Goal: Task Accomplishment & Management: Manage account settings

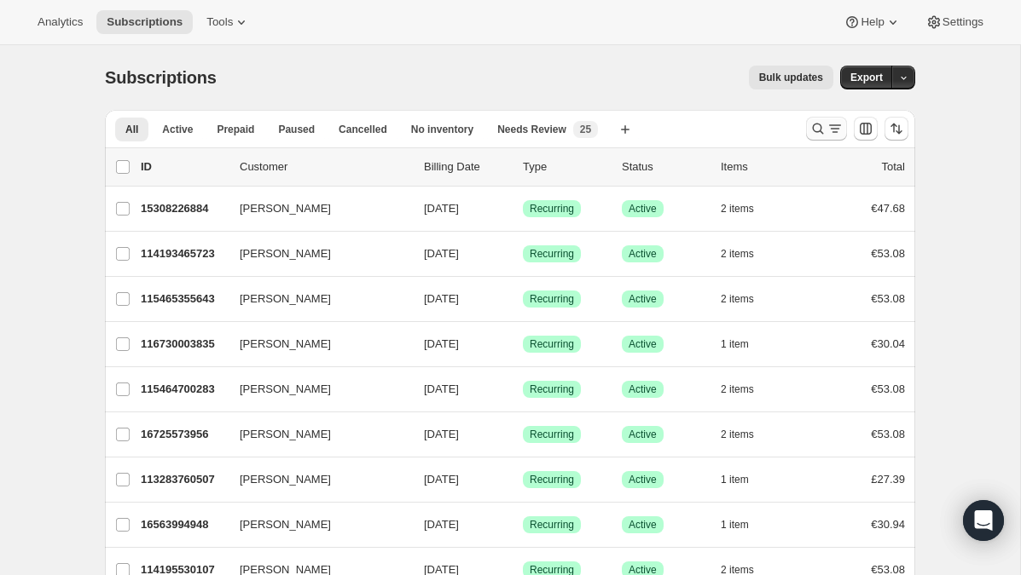
click at [818, 121] on icon "Search and filter results" at bounding box center [817, 128] width 17 height 17
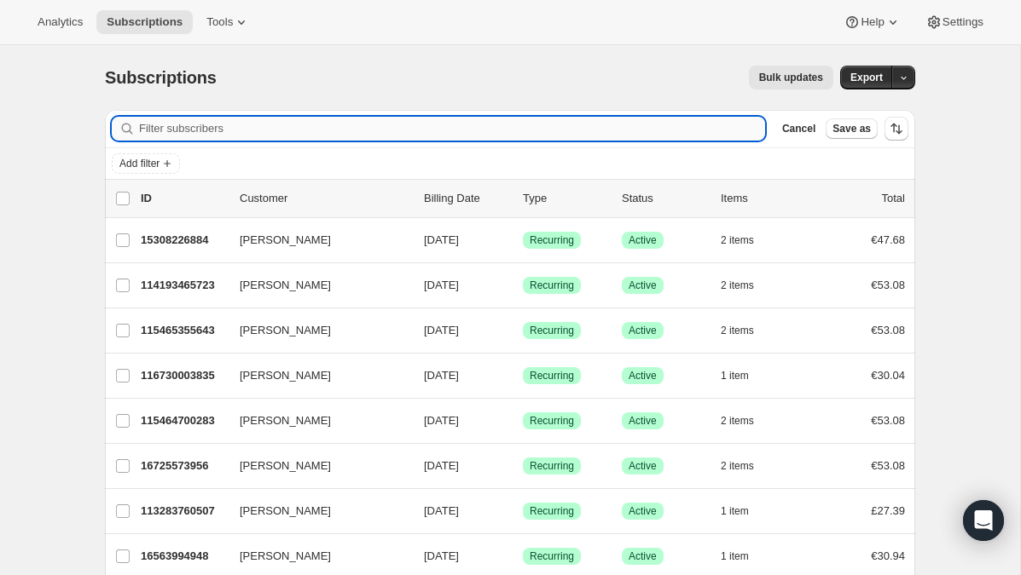
click at [200, 131] on input "Filter subscribers" at bounding box center [452, 129] width 626 height 24
click at [213, 136] on input "ail" at bounding box center [436, 129] width 595 height 24
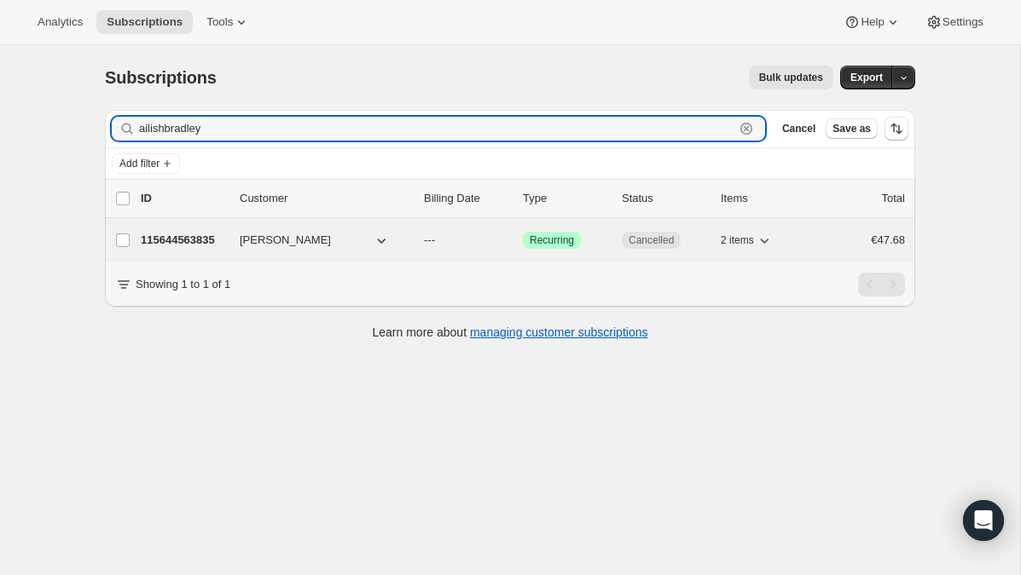
type input "ailishbradley"
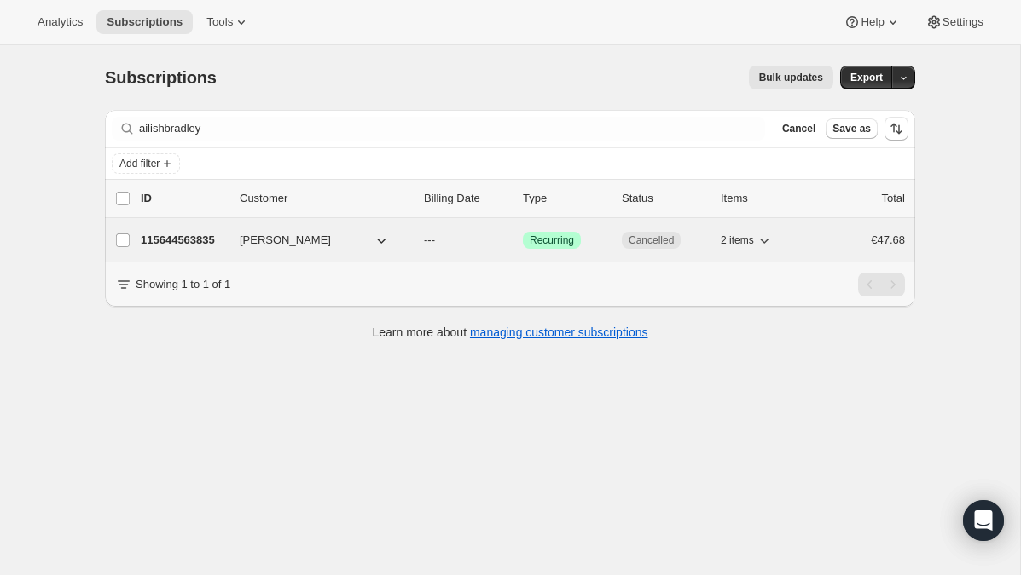
click at [209, 240] on p "115644563835" at bounding box center [183, 240] width 85 height 17
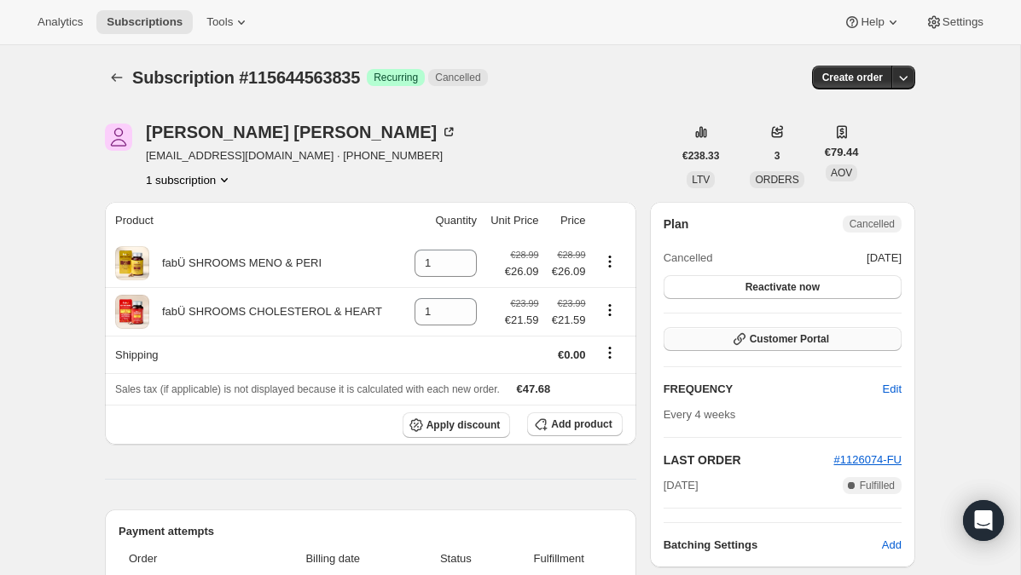
click at [795, 340] on span "Customer Portal" at bounding box center [788, 339] width 79 height 14
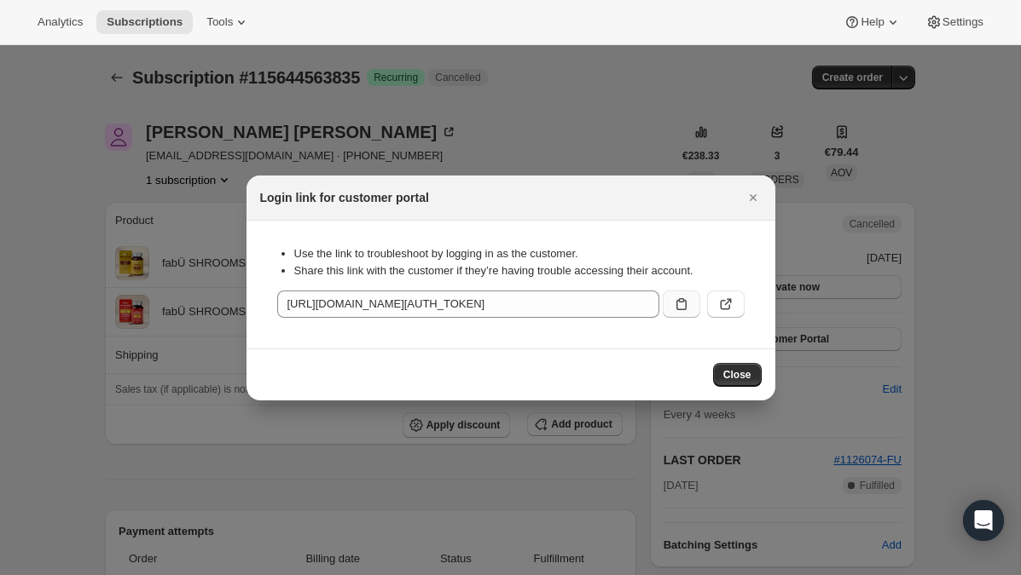
click at [680, 305] on icon ":rm2:" at bounding box center [681, 304] width 17 height 17
click at [733, 371] on span "Close" at bounding box center [737, 375] width 28 height 14
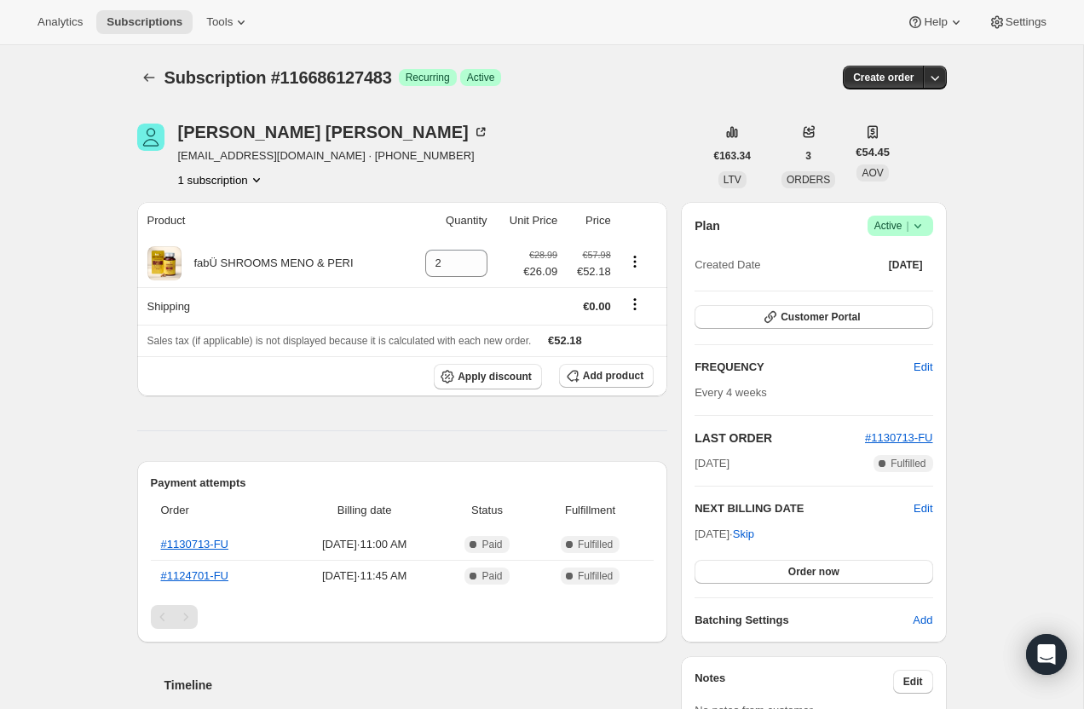
click at [915, 234] on icon at bounding box center [918, 225] width 17 height 17
click at [912, 288] on span "Cancel subscription" at bounding box center [895, 288] width 96 height 13
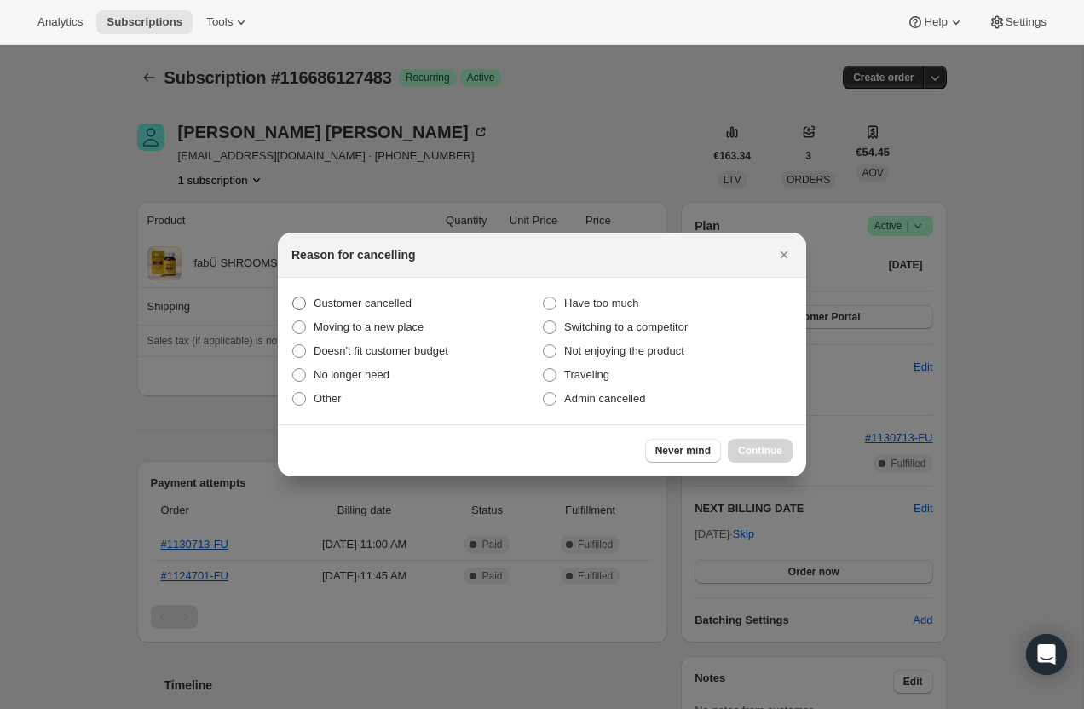
click at [382, 304] on span "Customer cancelled" at bounding box center [363, 303] width 98 height 13
click at [293, 298] on input "Customer cancelled" at bounding box center [292, 297] width 1 height 1
radio input "true"
click at [759, 447] on span "Continue" at bounding box center [760, 451] width 44 height 14
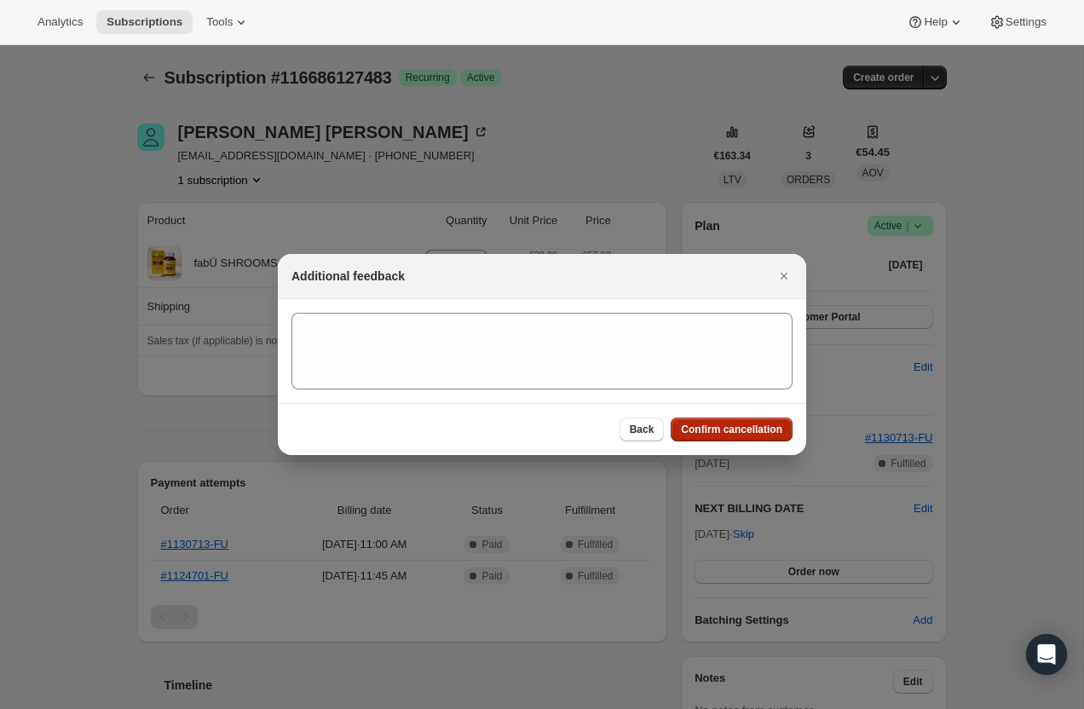
click at [743, 428] on span "Confirm cancellation" at bounding box center [731, 430] width 101 height 14
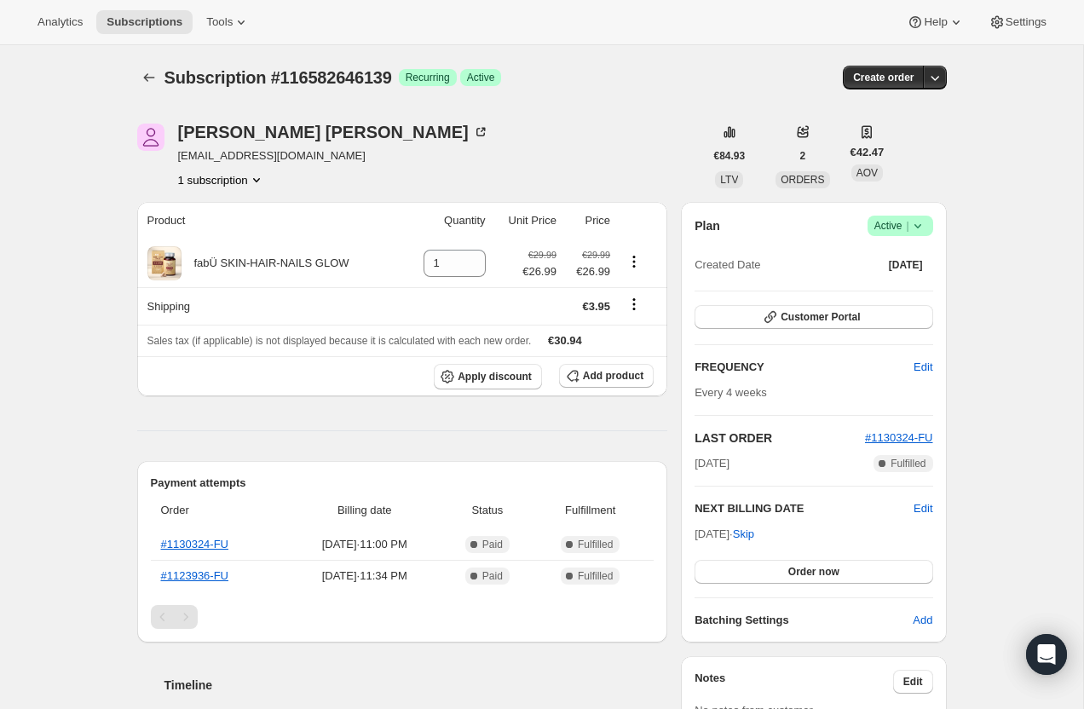
click at [910, 224] on icon at bounding box center [918, 225] width 17 height 17
click at [905, 285] on span "Cancel subscription" at bounding box center [895, 288] width 96 height 13
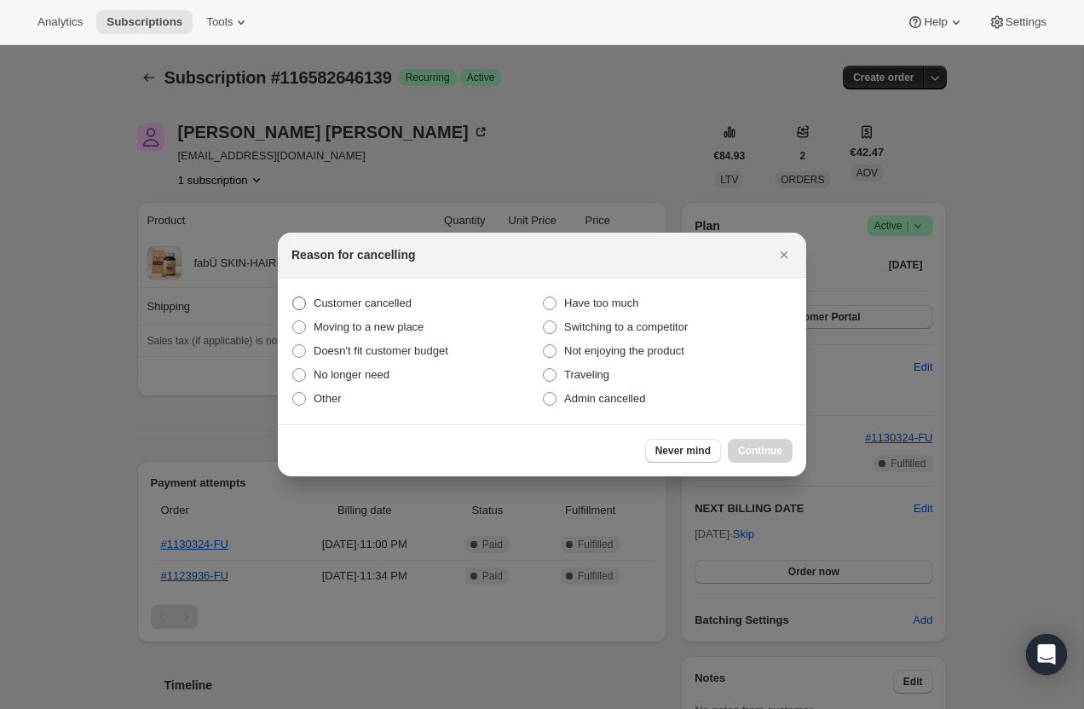
click at [410, 299] on span "Customer cancelled" at bounding box center [363, 303] width 98 height 13
click at [293, 298] on input "Customer cancelled" at bounding box center [292, 297] width 1 height 1
radio input "true"
click at [755, 453] on span "Continue" at bounding box center [760, 451] width 44 height 14
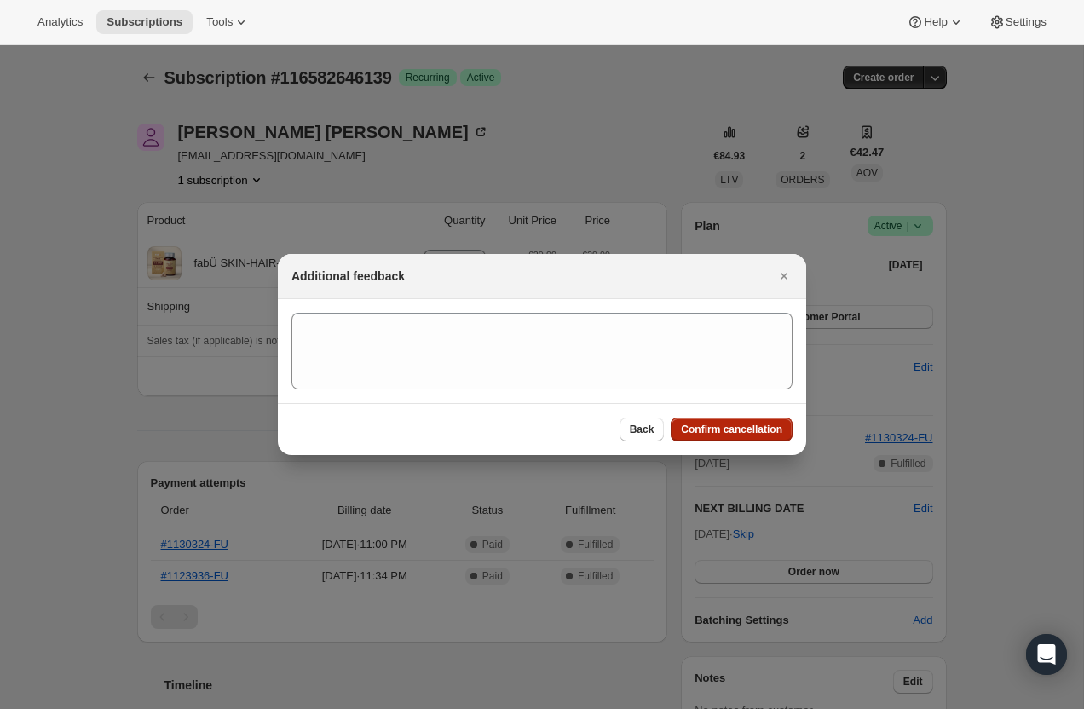
click at [751, 433] on span "Confirm cancellation" at bounding box center [731, 430] width 101 height 14
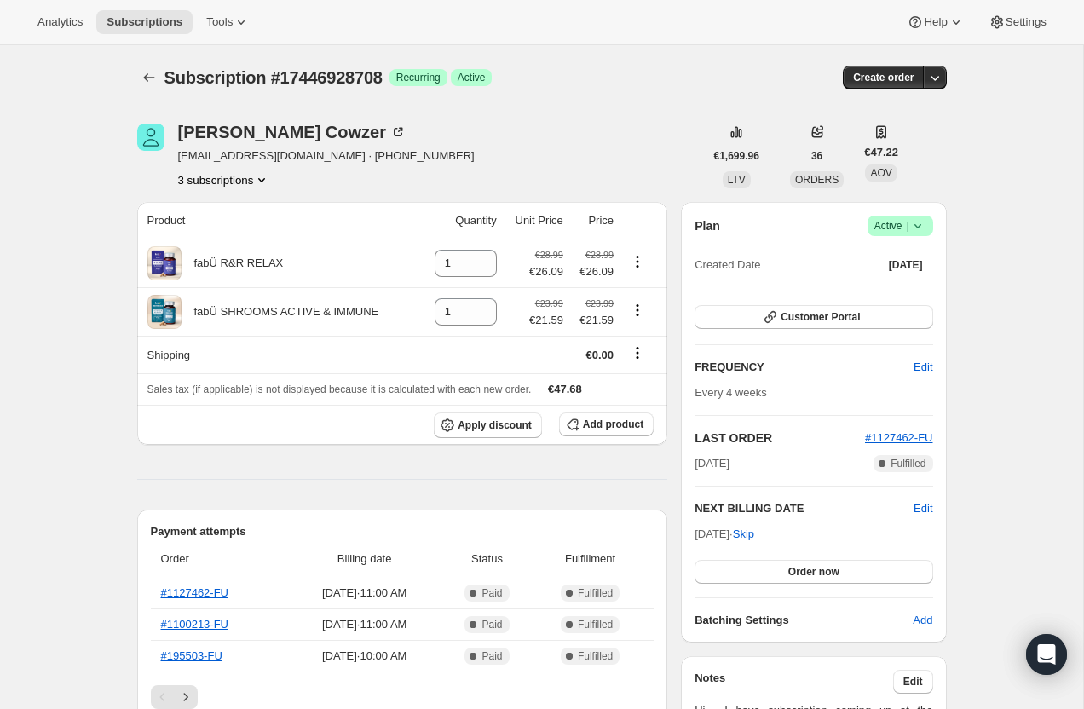
click at [230, 183] on button "3 subscriptions" at bounding box center [224, 179] width 93 height 17
click at [244, 240] on span "16485974340" at bounding box center [223, 241] width 119 height 17
click at [237, 180] on button "3 subscriptions" at bounding box center [224, 179] width 93 height 17
click at [237, 205] on span "10319626488" at bounding box center [222, 212] width 119 height 17
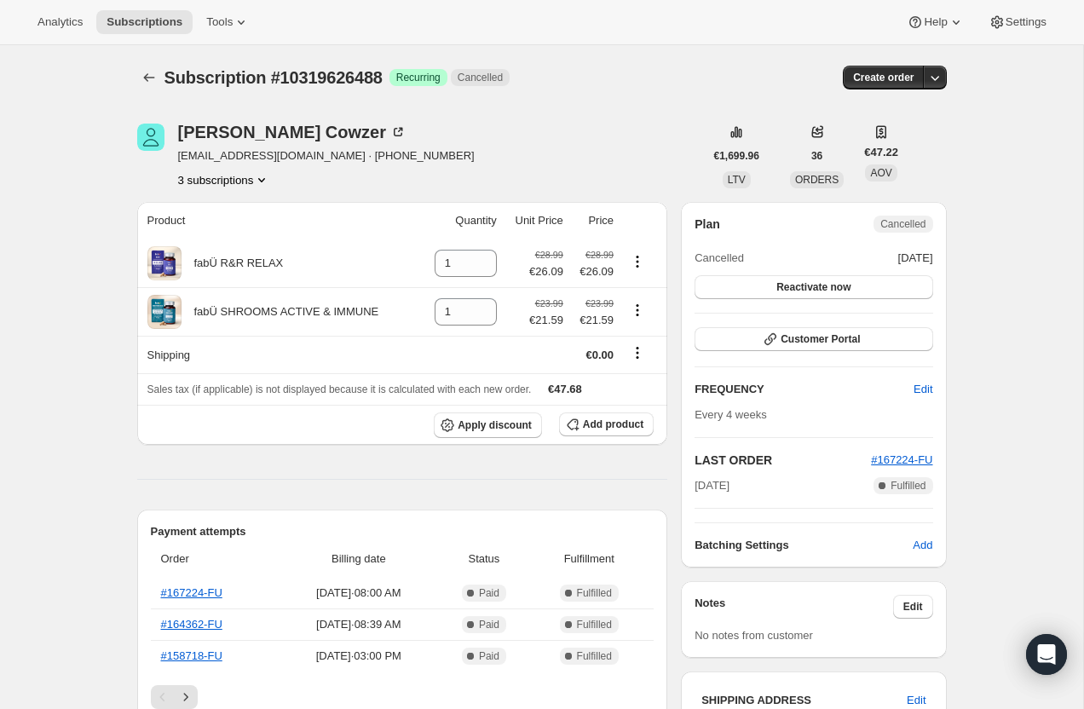
click at [231, 186] on button "3 subscriptions" at bounding box center [224, 179] width 93 height 17
click at [241, 275] on span "17446928708" at bounding box center [222, 270] width 119 height 17
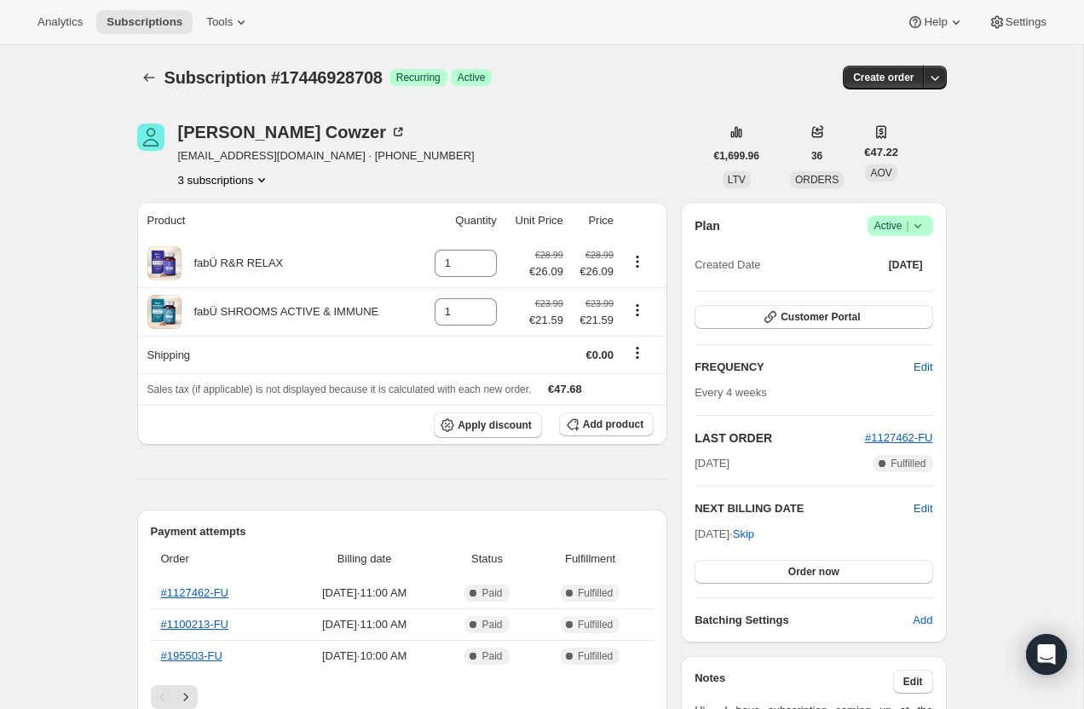
click at [234, 179] on button "3 subscriptions" at bounding box center [224, 179] width 93 height 17
click at [240, 256] on button "17446928708 Info Current" at bounding box center [223, 269] width 129 height 27
click at [240, 241] on span "16485974340" at bounding box center [223, 241] width 119 height 17
click at [916, 228] on icon at bounding box center [918, 225] width 17 height 17
click at [905, 263] on span "Pause subscription" at bounding box center [894, 259] width 94 height 13
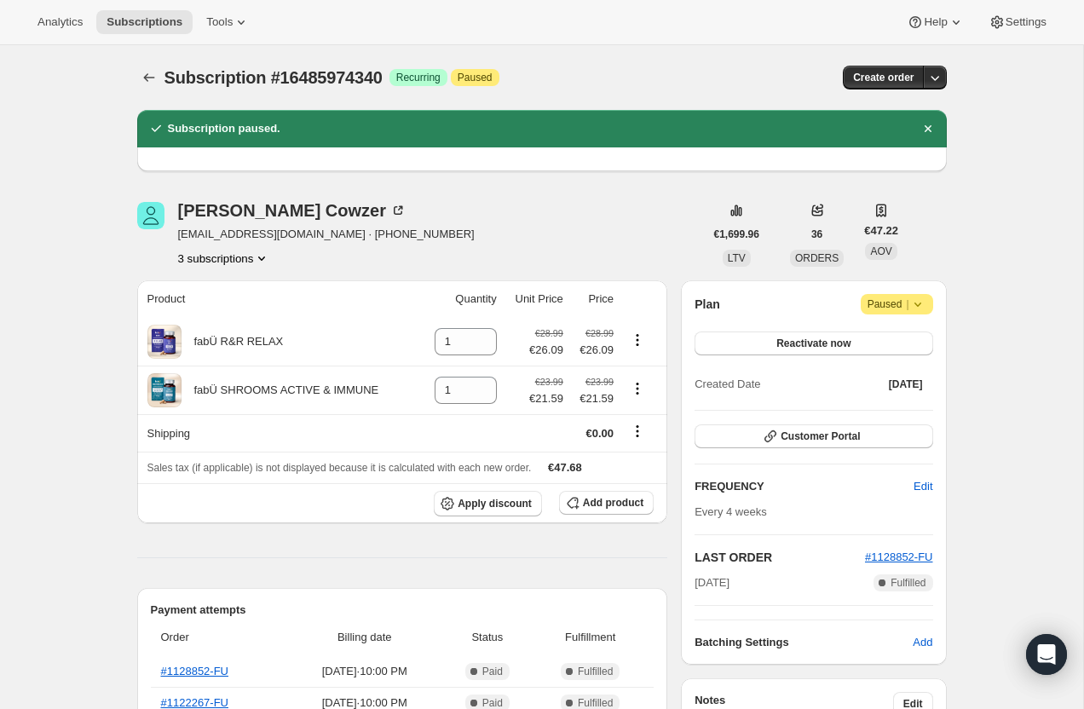
click at [238, 257] on button "3 subscriptions" at bounding box center [224, 258] width 93 height 17
click at [243, 344] on span "17446928708" at bounding box center [222, 348] width 119 height 17
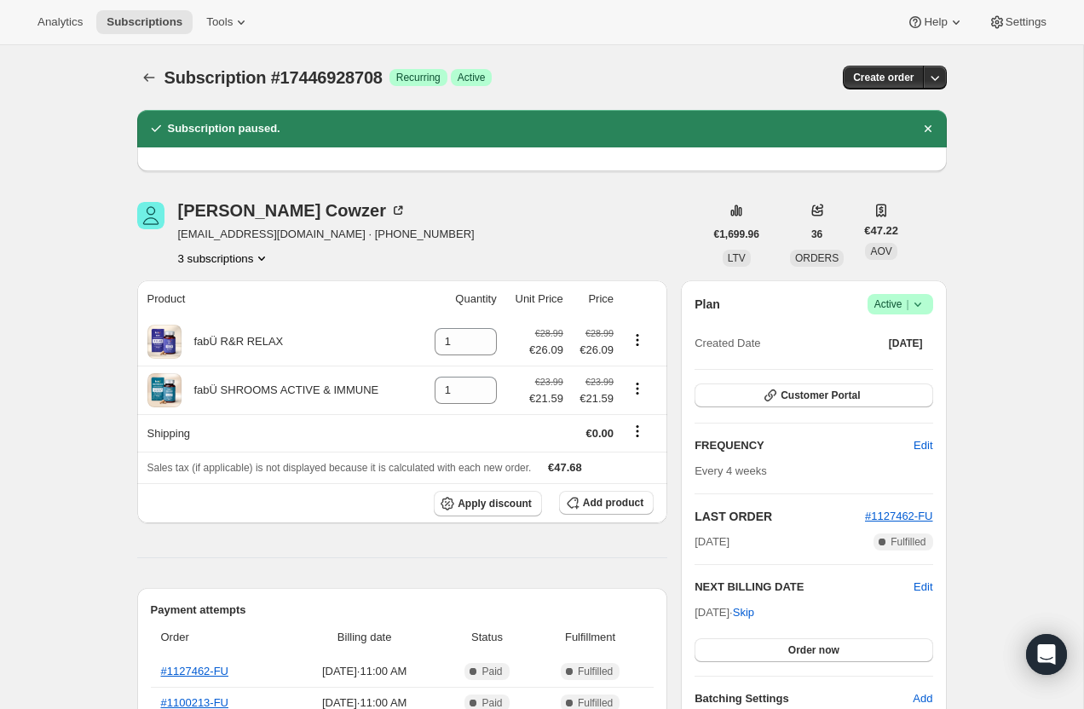
click at [922, 309] on icon at bounding box center [918, 304] width 17 height 17
click at [903, 334] on span "Pause subscription" at bounding box center [894, 338] width 94 height 13
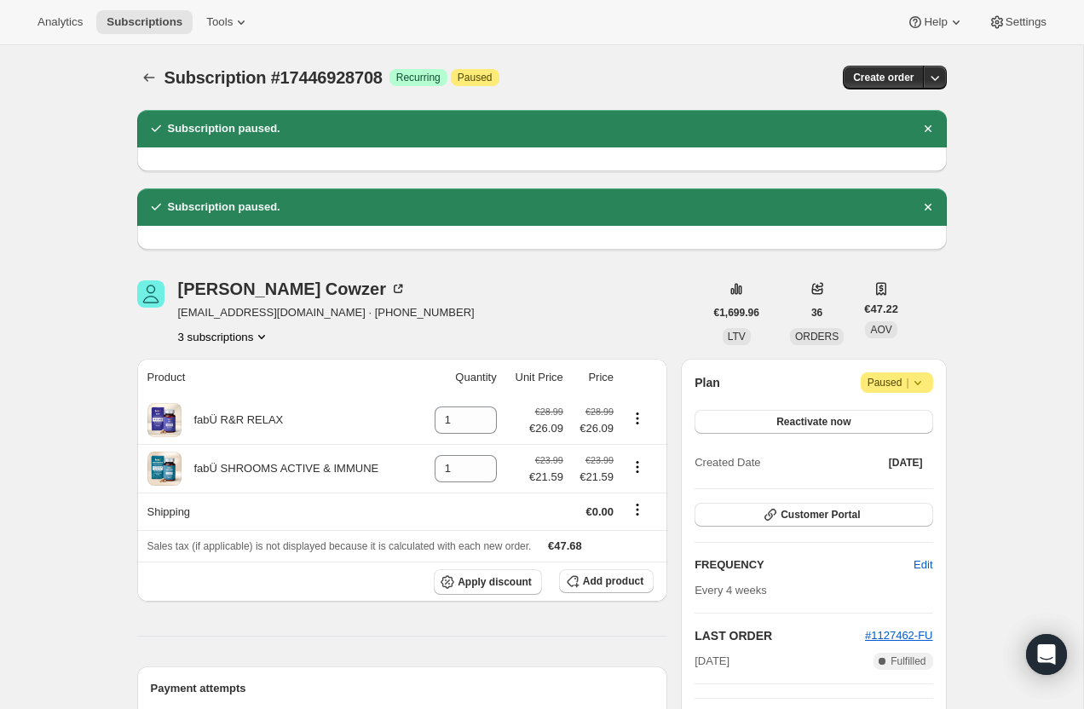
click at [252, 340] on button "3 subscriptions" at bounding box center [224, 336] width 93 height 17
click at [230, 367] on span "10319626488" at bounding box center [198, 368] width 68 height 13
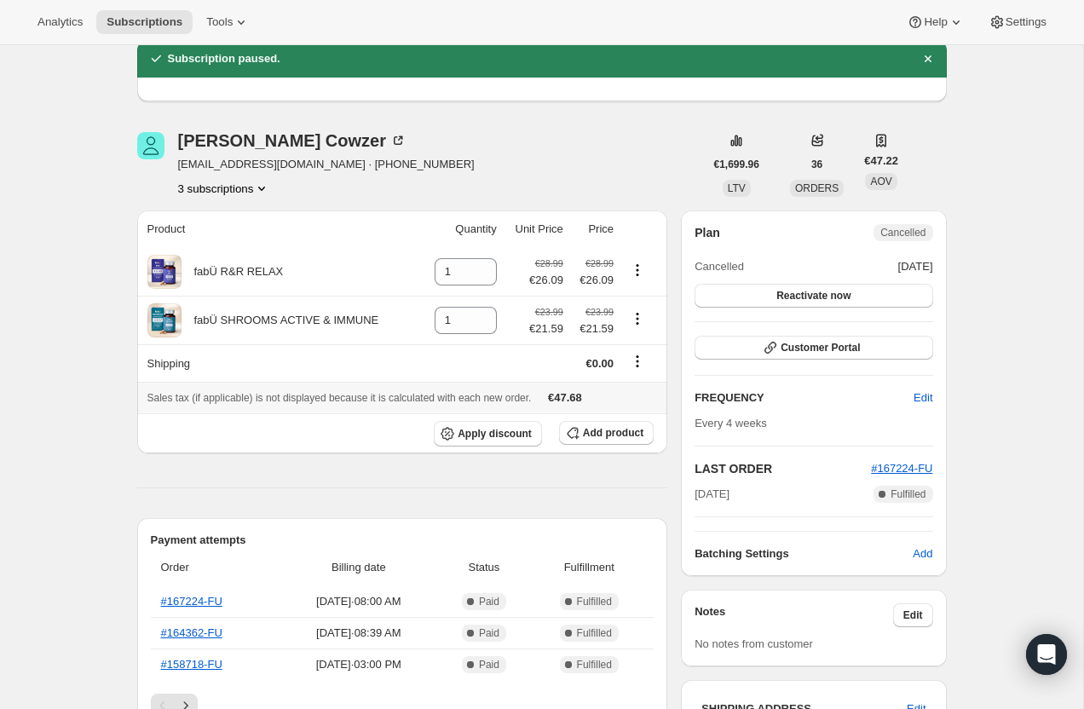
scroll to position [102, 0]
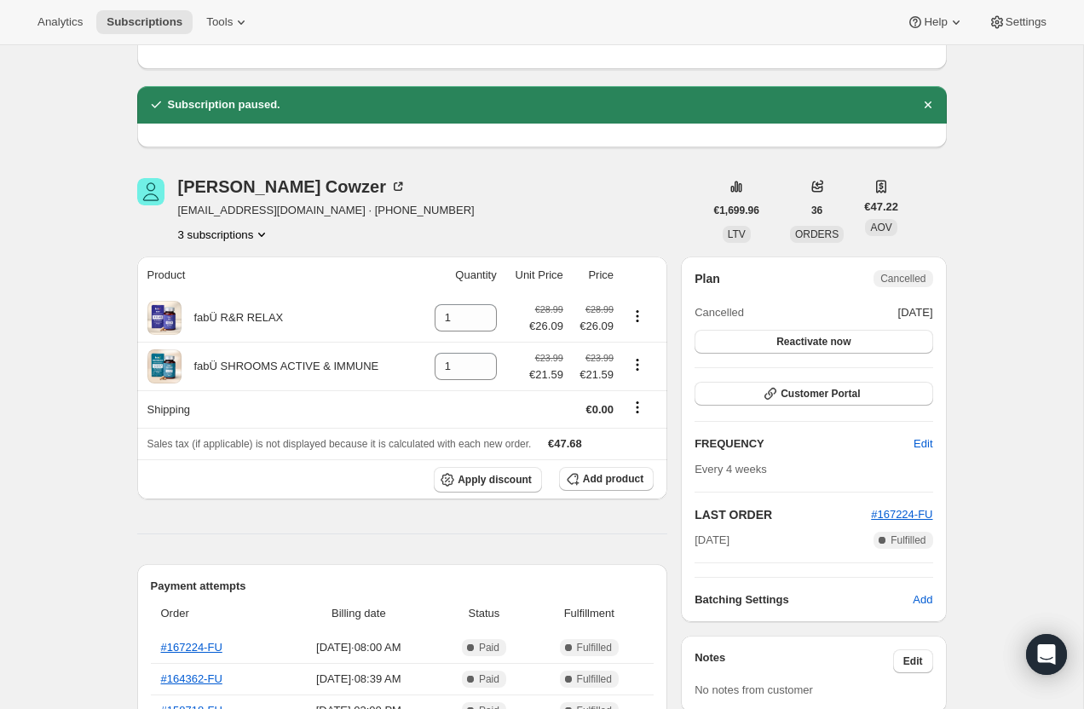
click at [244, 229] on button "3 subscriptions" at bounding box center [224, 234] width 93 height 17
click at [249, 288] on span "16485974340" at bounding box center [222, 295] width 119 height 17
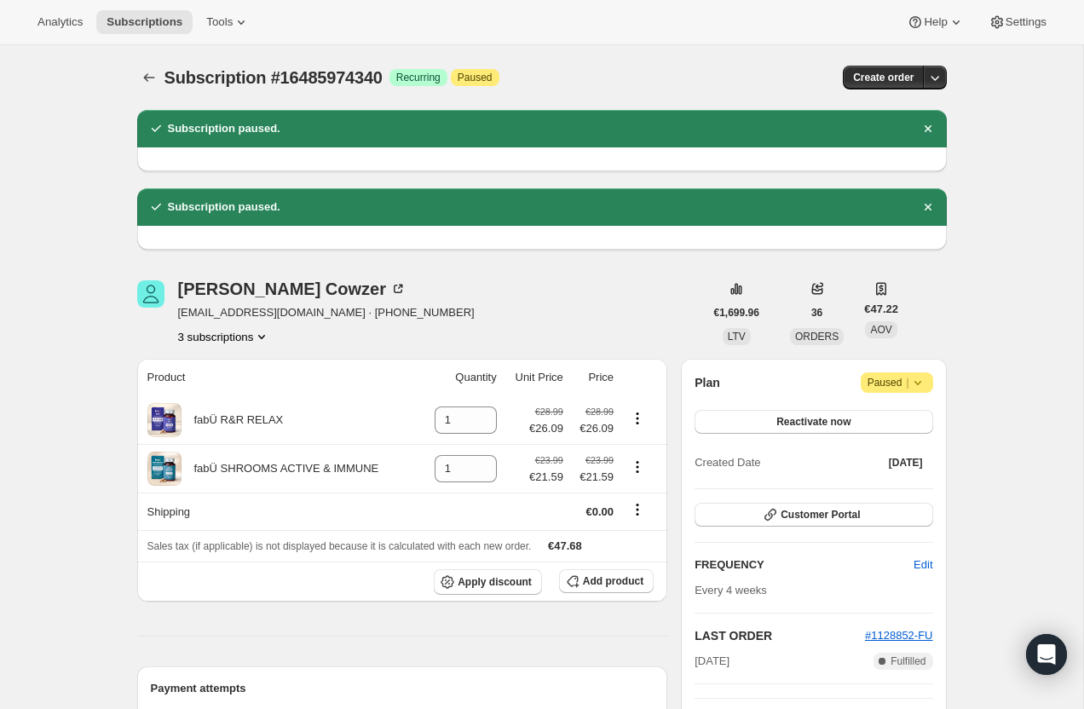
click at [254, 338] on button "3 subscriptions" at bounding box center [224, 336] width 93 height 17
click at [257, 419] on span "17446928708" at bounding box center [222, 427] width 119 height 17
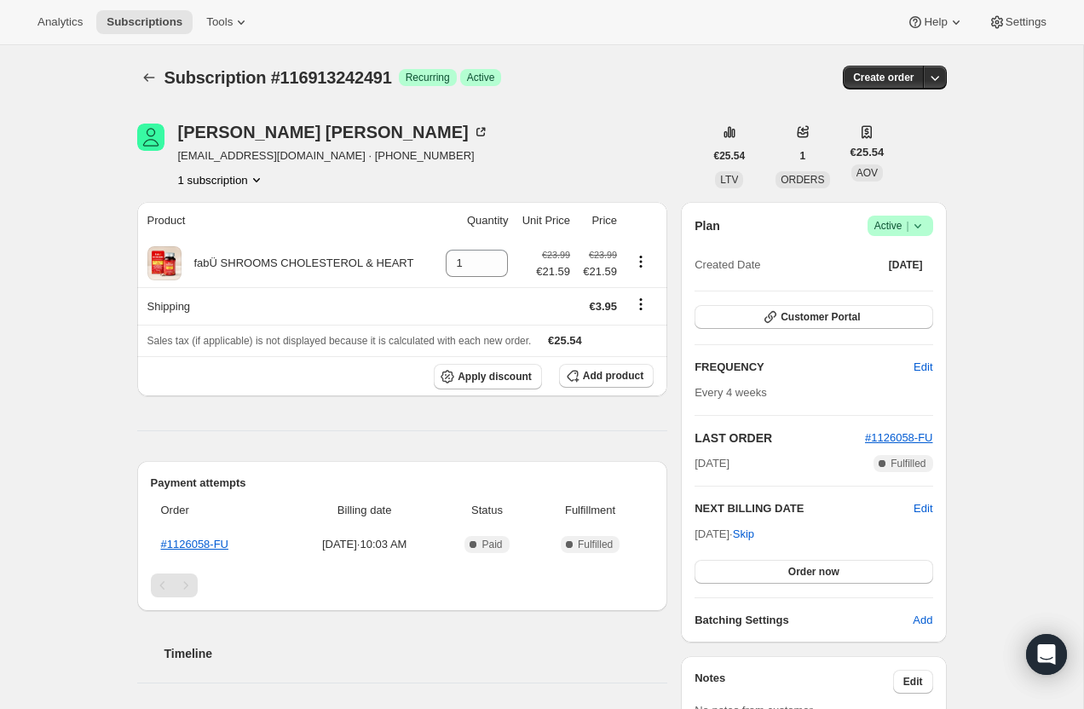
click at [915, 226] on icon at bounding box center [918, 225] width 17 height 17
click at [891, 291] on span "Cancel subscription" at bounding box center [895, 288] width 96 height 13
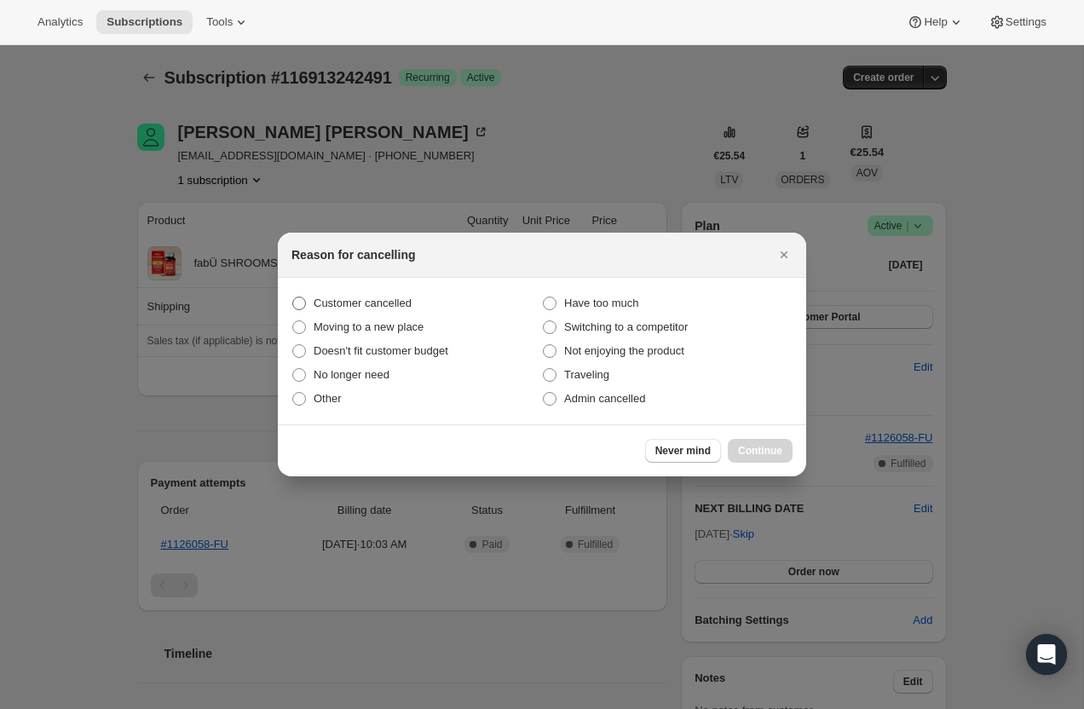
click at [379, 303] on span "Customer cancelled" at bounding box center [363, 303] width 98 height 13
click at [293, 298] on input "Customer cancelled" at bounding box center [292, 297] width 1 height 1
radio input "true"
click at [748, 442] on button "Continue" at bounding box center [760, 451] width 65 height 24
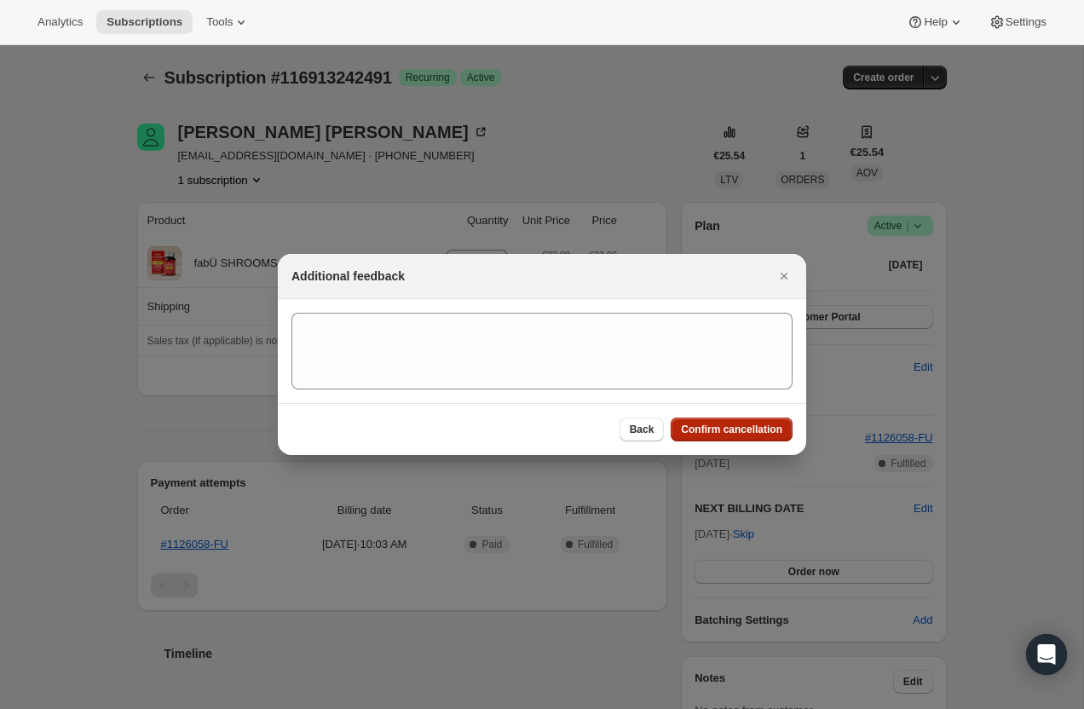
click at [742, 429] on span "Confirm cancellation" at bounding box center [731, 430] width 101 height 14
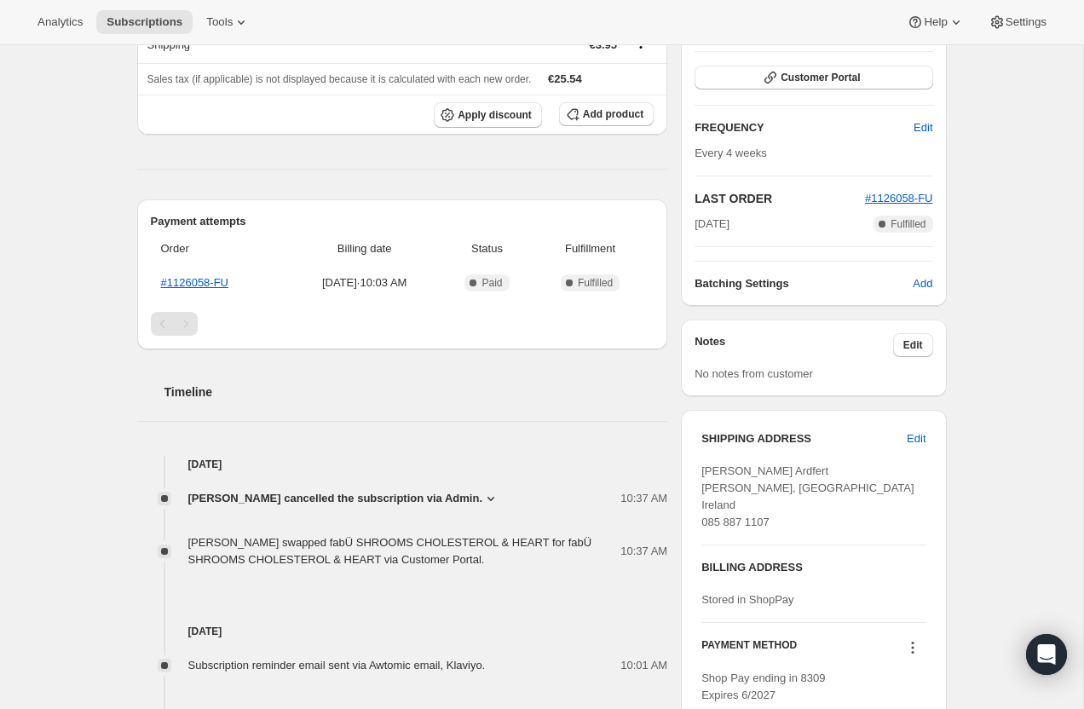
scroll to position [543, 0]
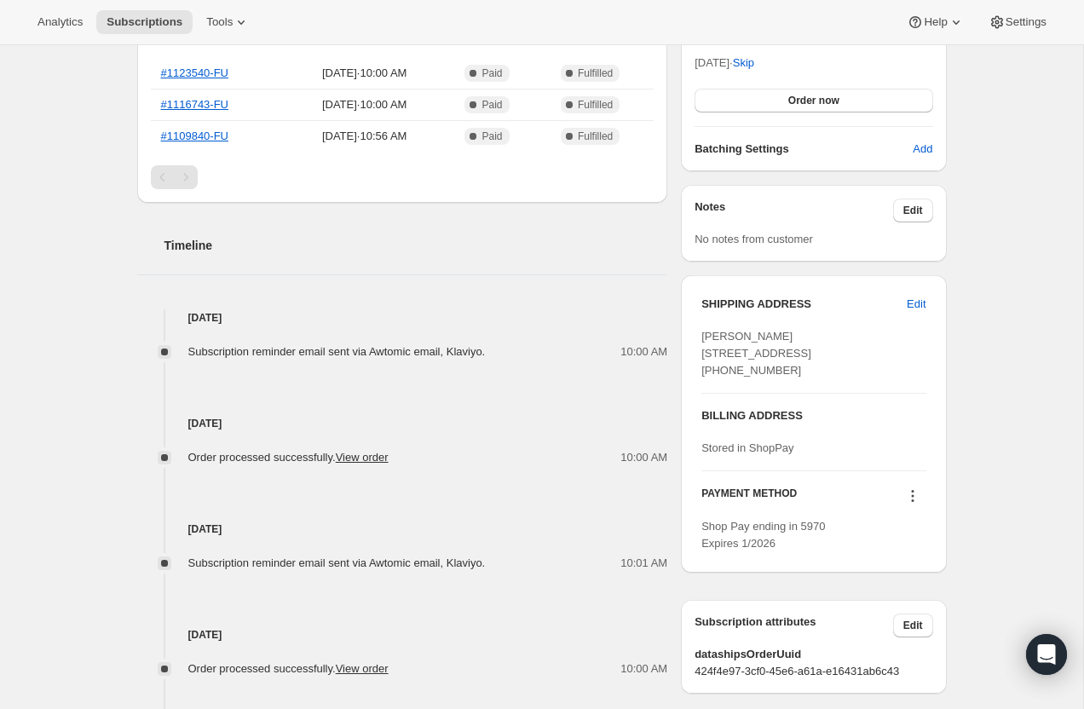
scroll to position [465, 0]
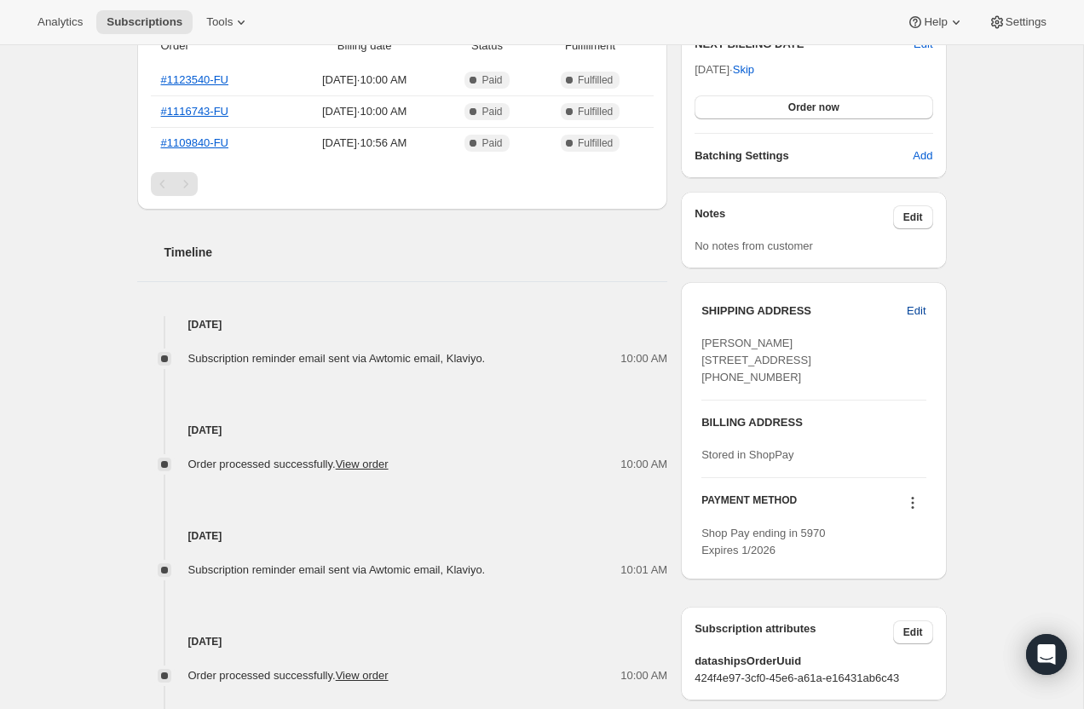
click at [915, 309] on span "Edit" at bounding box center [916, 311] width 19 height 17
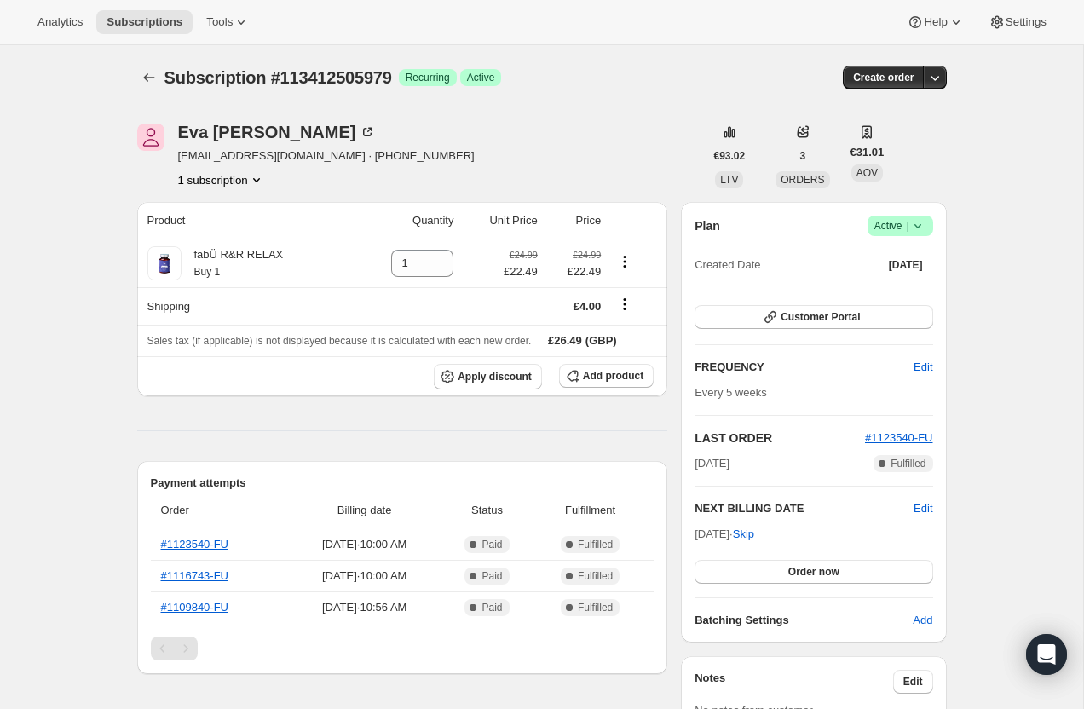
select select "[GEOGRAPHIC_DATA]"
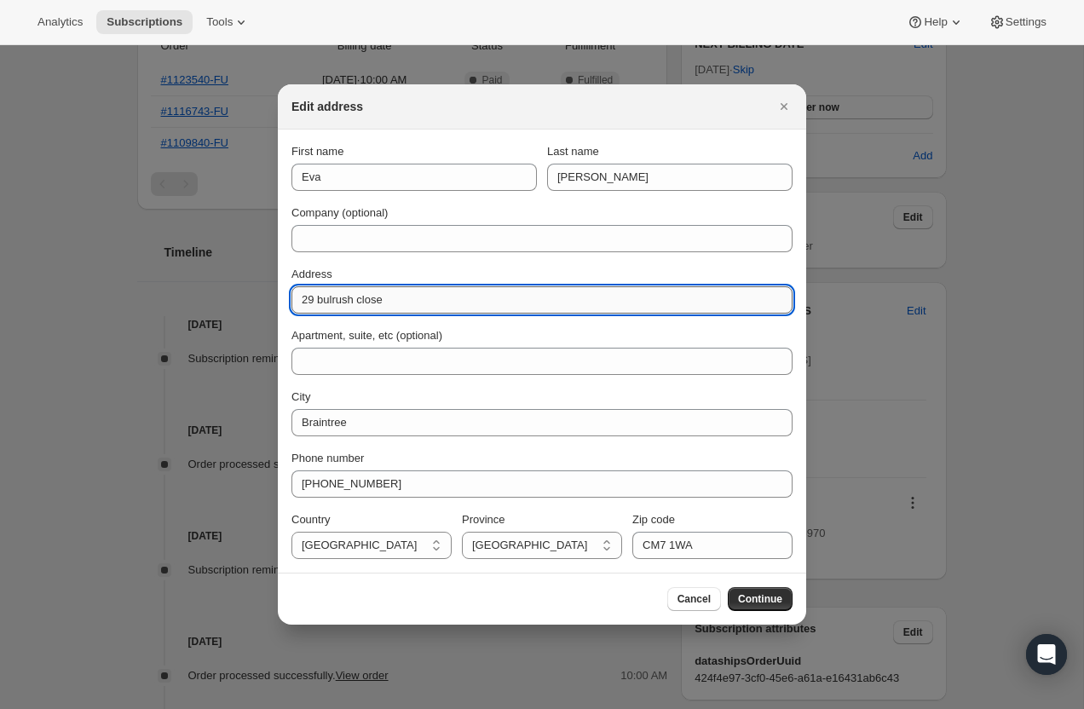
click at [484, 303] on input "29 bulrush close" at bounding box center [542, 299] width 501 height 27
paste input "Cm7 5xQ"
type input "Cm7 5xQ"
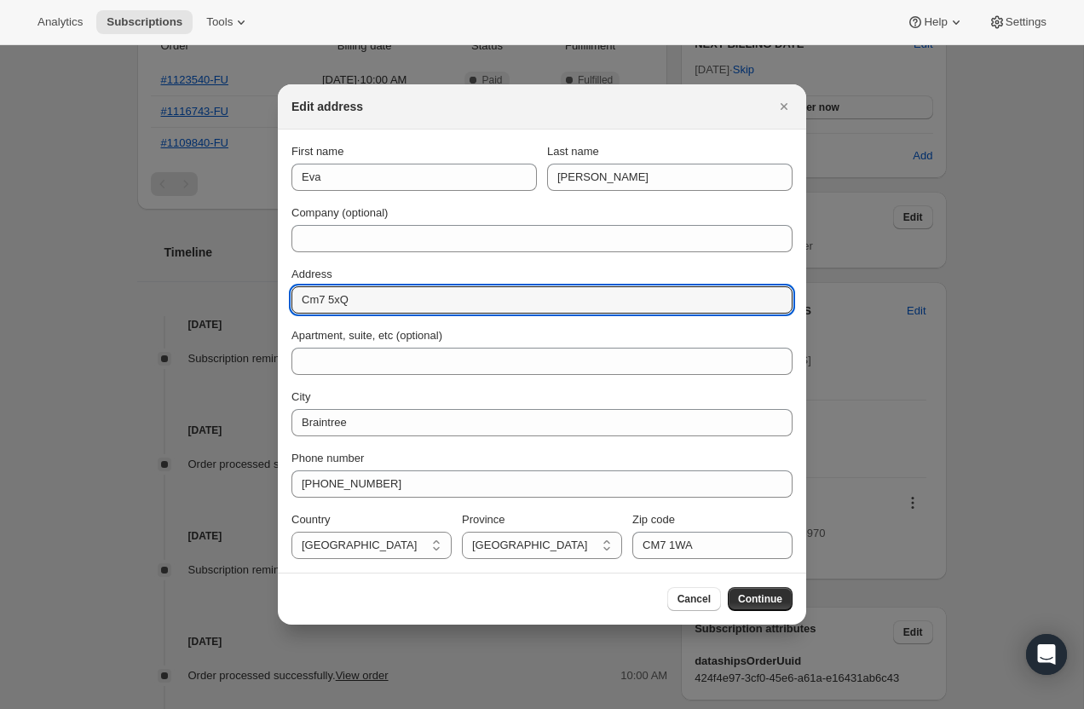
drag, startPoint x: 418, startPoint y: 304, endPoint x: 222, endPoint y: 299, distance: 196.2
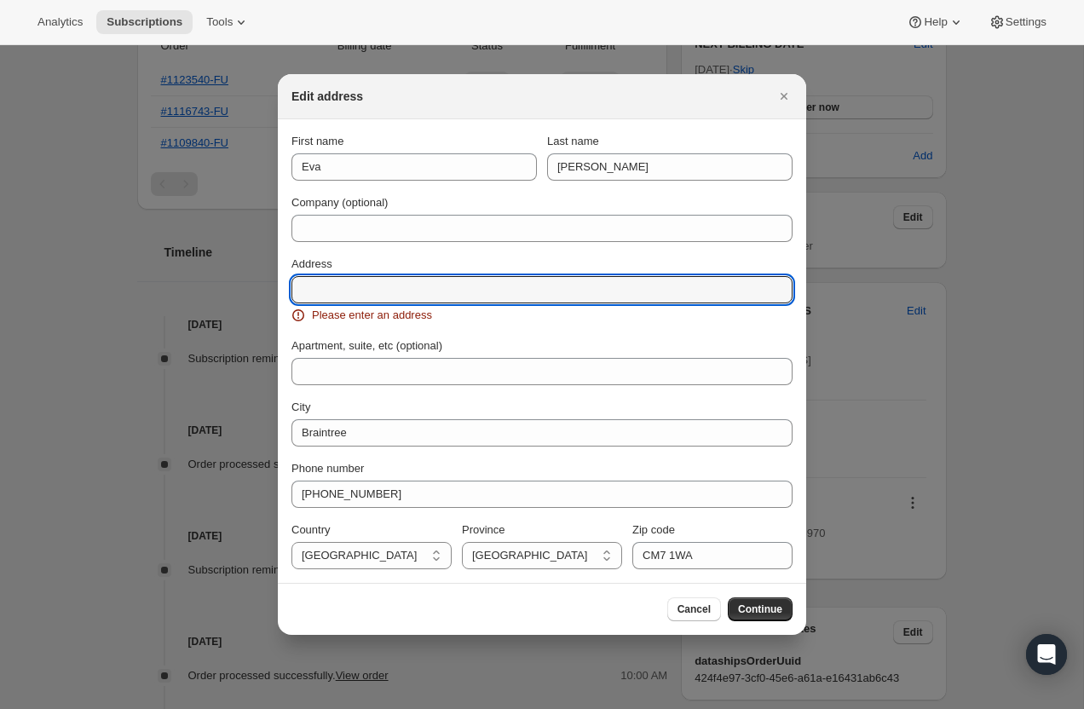
paste input "4 Grenadier Way, Bocking Essex Cm7 5xQ"
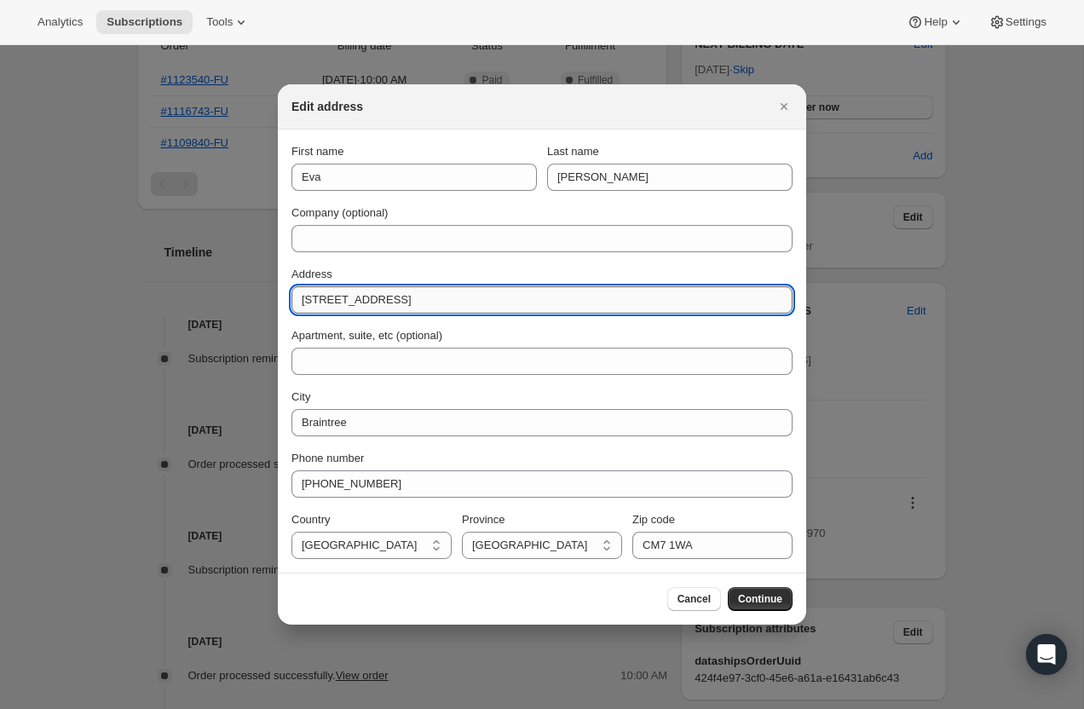
drag, startPoint x: 471, startPoint y: 304, endPoint x: 519, endPoint y: 304, distance: 48.6
click at [519, 304] on input "4 Grenadier Way, Bocking Essex Cm7 5xQ" at bounding box center [542, 299] width 501 height 27
type input "4 Grenadier Way, Bocking Essex Cm7 5xQ"
click at [677, 546] on input "CM7 1WA" at bounding box center [713, 545] width 160 height 27
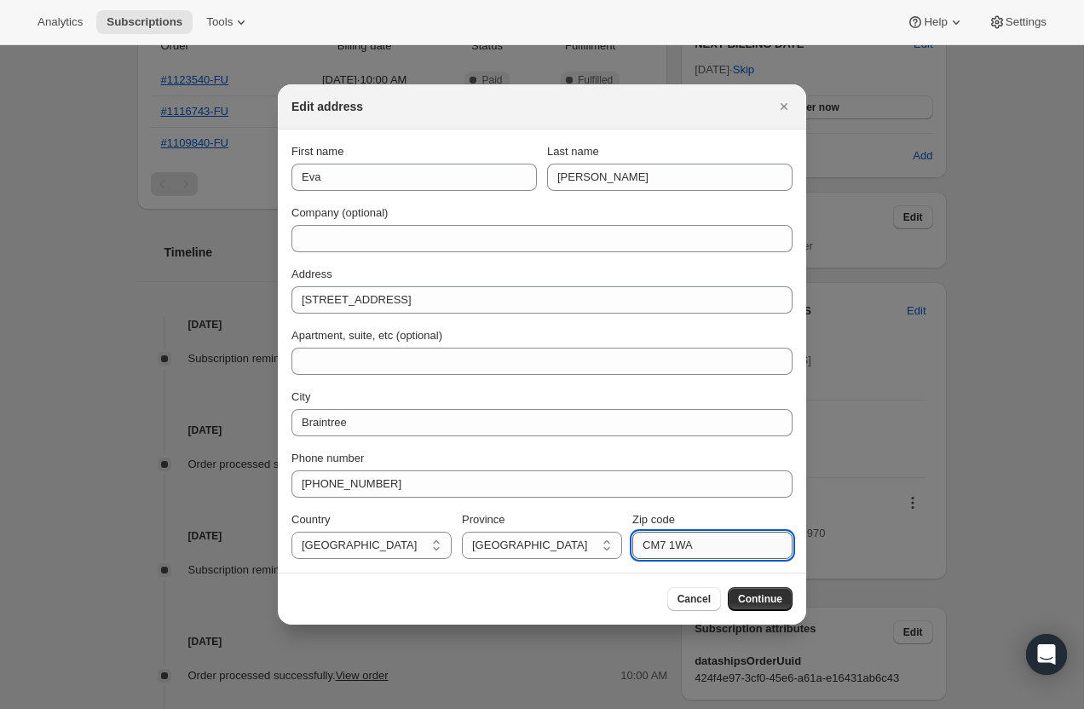
click at [677, 546] on input "CM7 1WA" at bounding box center [713, 545] width 160 height 27
paste input "m7 5xQ"
click at [661, 550] on input "Cm7 5xQ" at bounding box center [713, 545] width 160 height 27
click at [683, 551] on input "CM7 5xQ" at bounding box center [713, 545] width 160 height 27
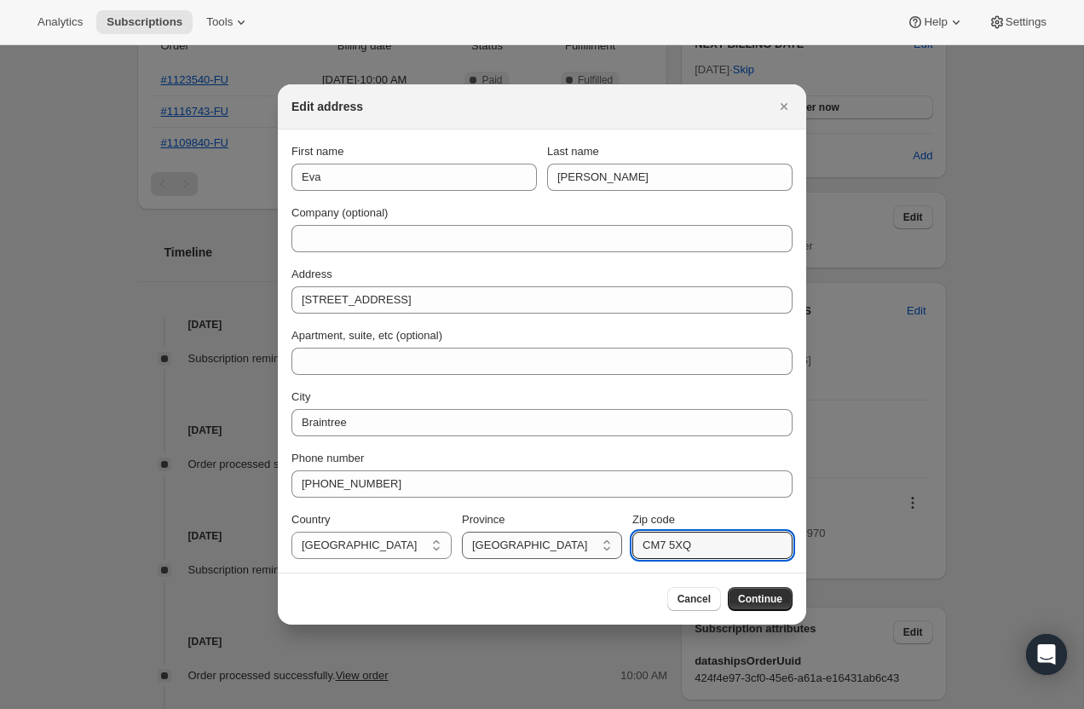
type input "CM7 5XQ"
click at [527, 548] on select "Northern Ireland" at bounding box center [542, 545] width 160 height 27
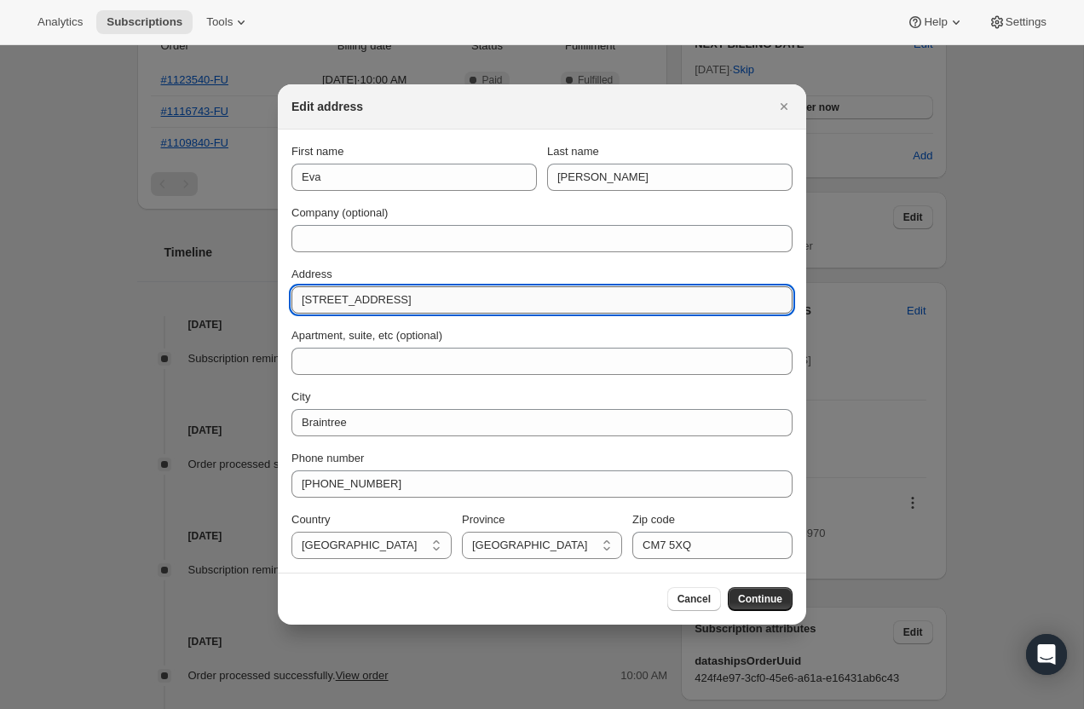
click at [558, 300] on input "4 Grenadier Way, Bocking Essex Cm7 5xQ" at bounding box center [542, 299] width 501 height 27
type input "4 Grenadier Way, Bocking Essex"
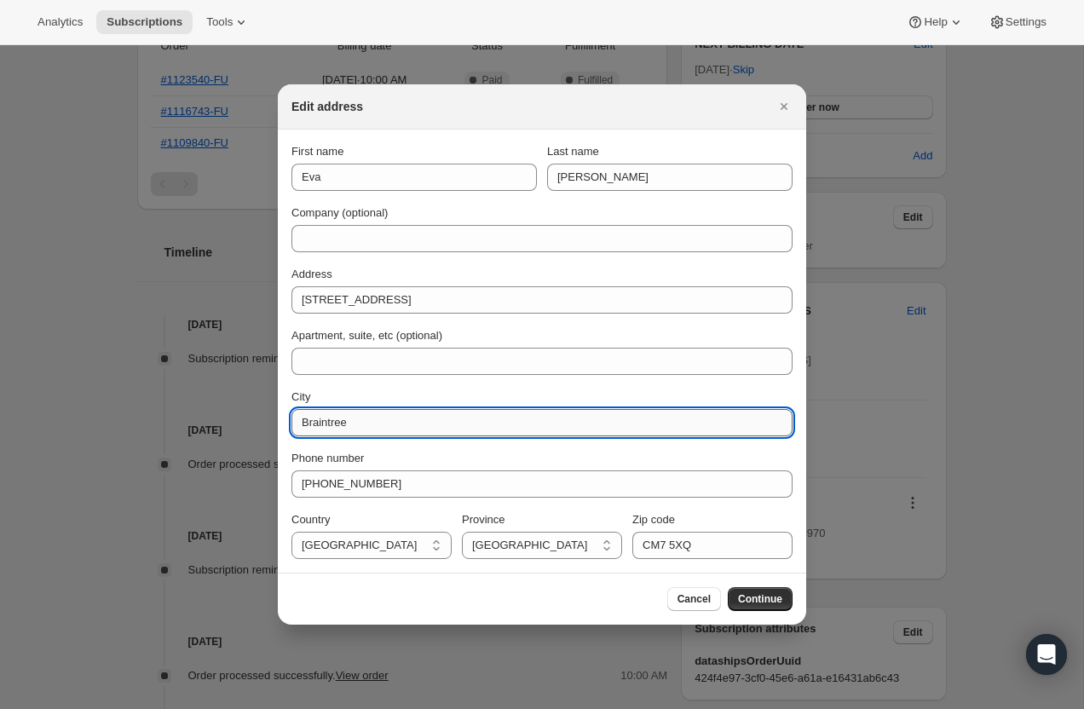
click at [362, 429] on input "Braintree" at bounding box center [542, 422] width 501 height 27
type input "Essex"
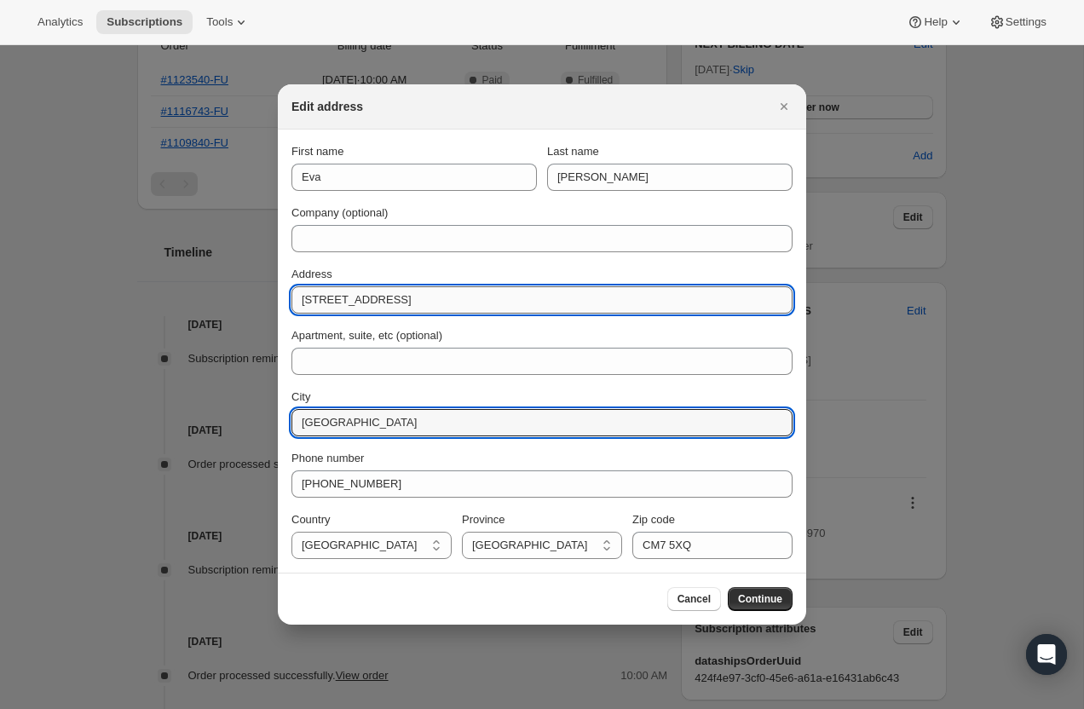
click at [481, 303] on input "4 Grenadier Way, Bocking Essex" at bounding box center [542, 299] width 501 height 27
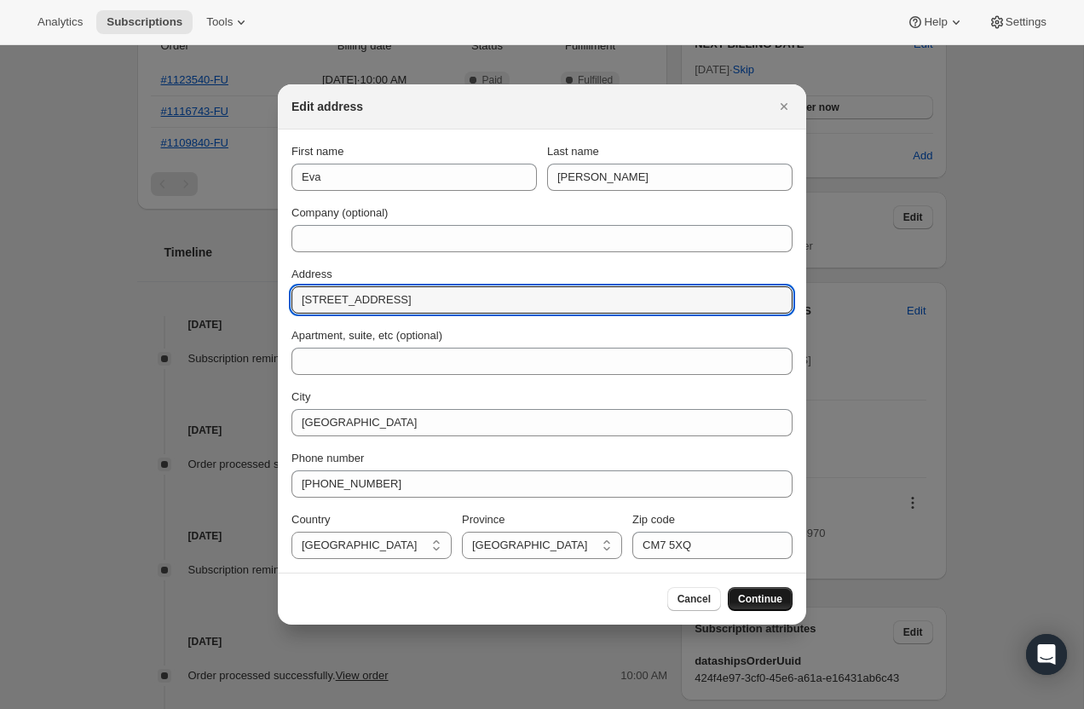
type input "4 Grenadier Way, Bocking, Essex"
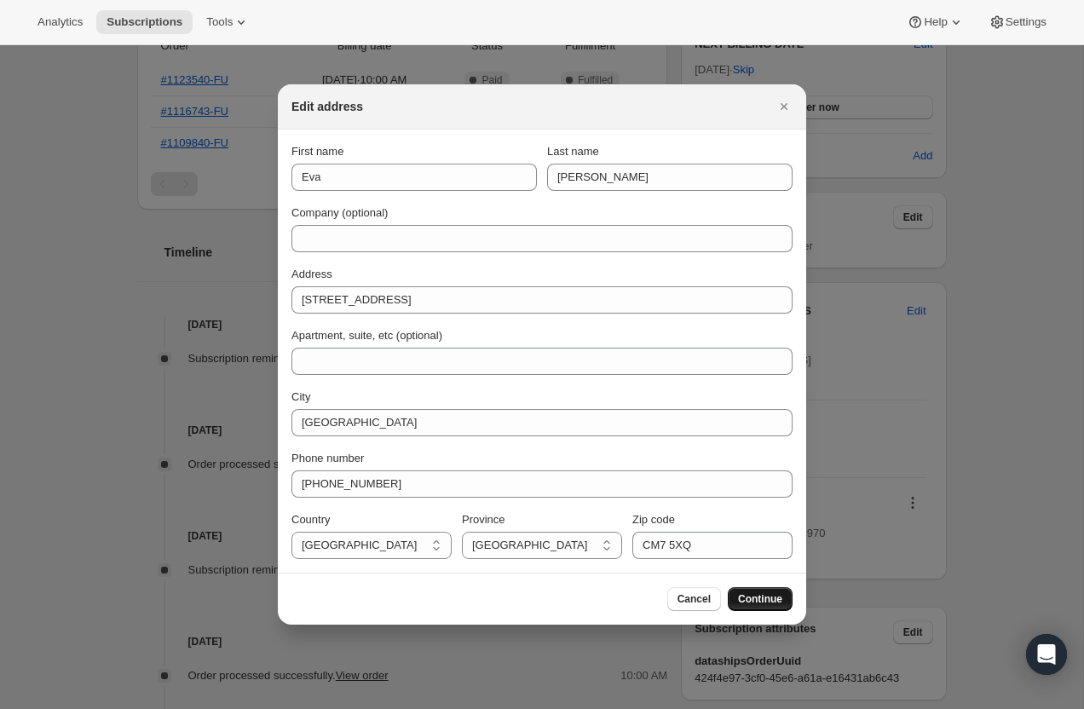
click at [760, 602] on span "Continue" at bounding box center [760, 600] width 44 height 14
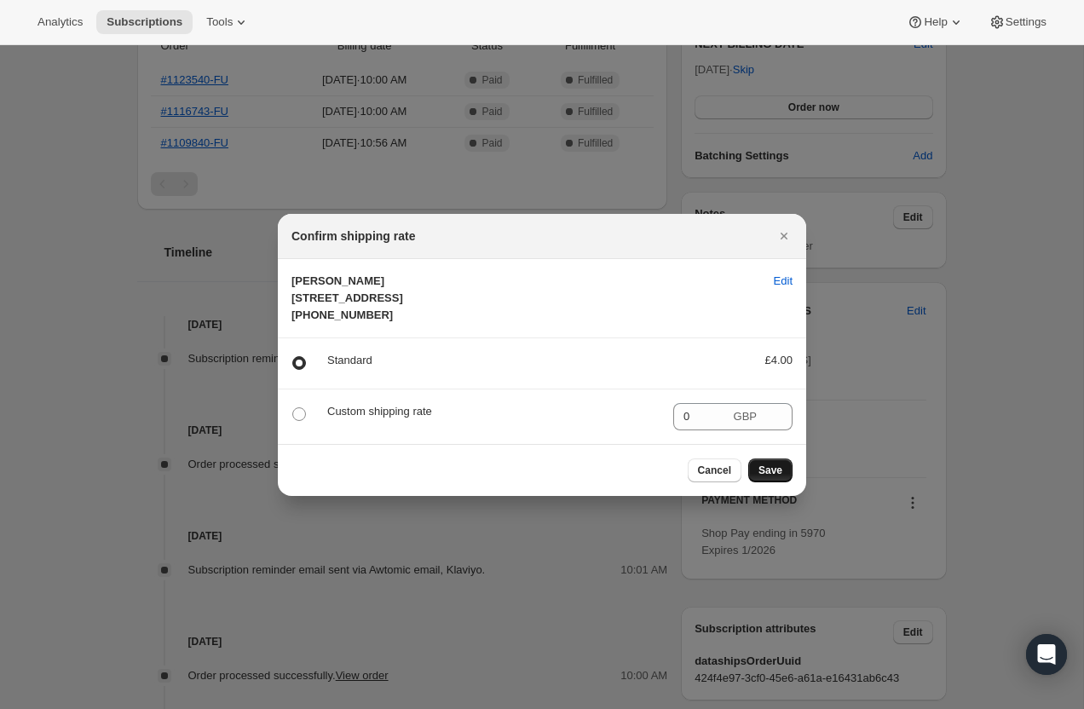
click at [761, 477] on span "Save" at bounding box center [771, 471] width 24 height 14
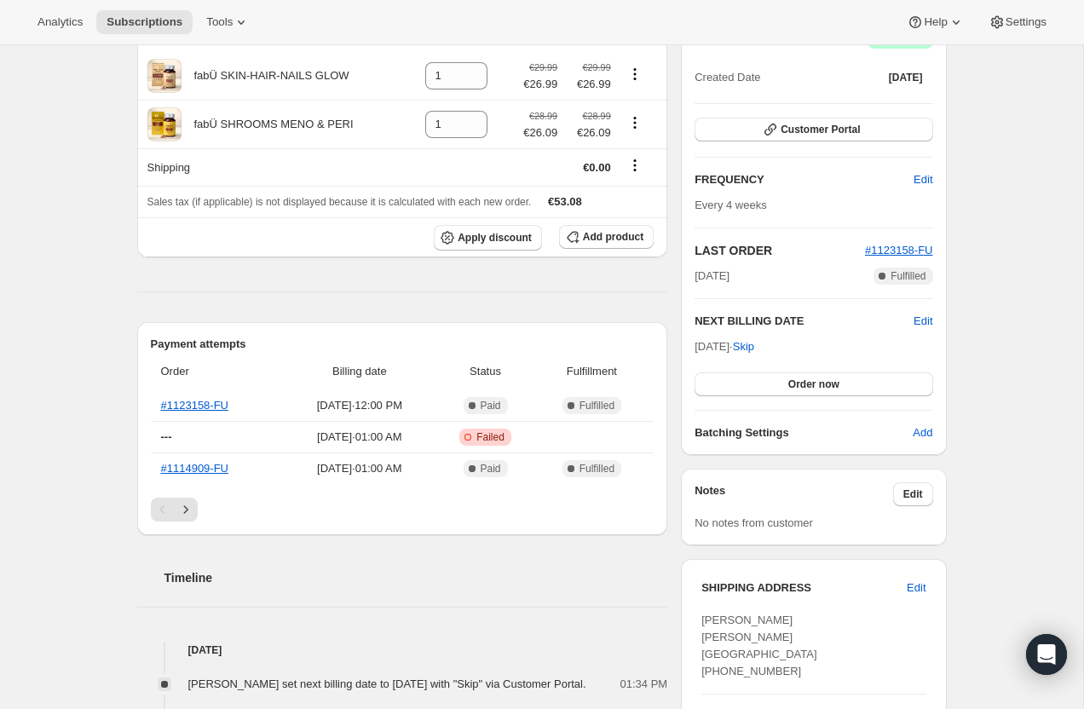
scroll to position [143, 0]
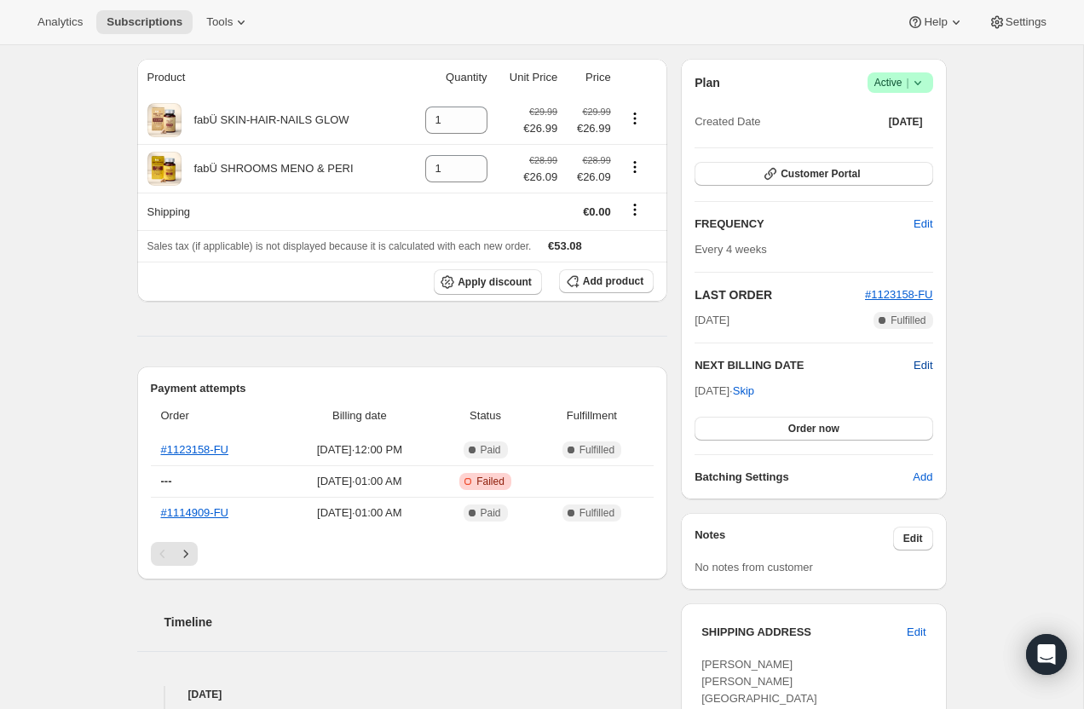
click at [917, 367] on span "Edit" at bounding box center [923, 365] width 19 height 17
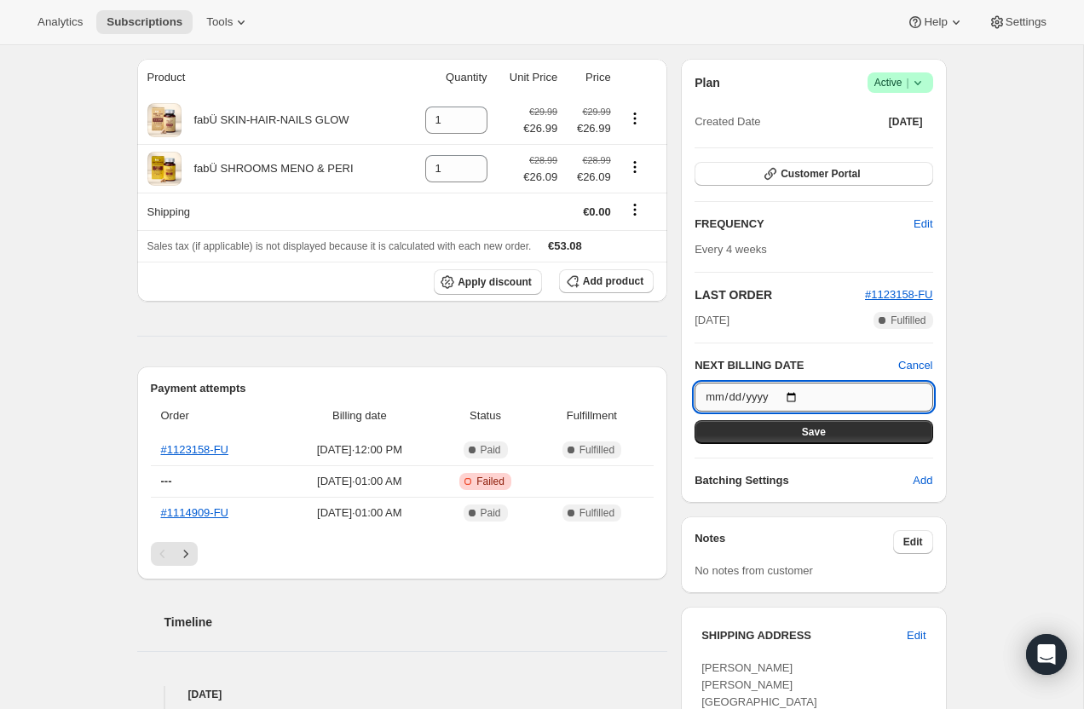
click at [793, 398] on input "[DATE]" at bounding box center [814, 397] width 238 height 29
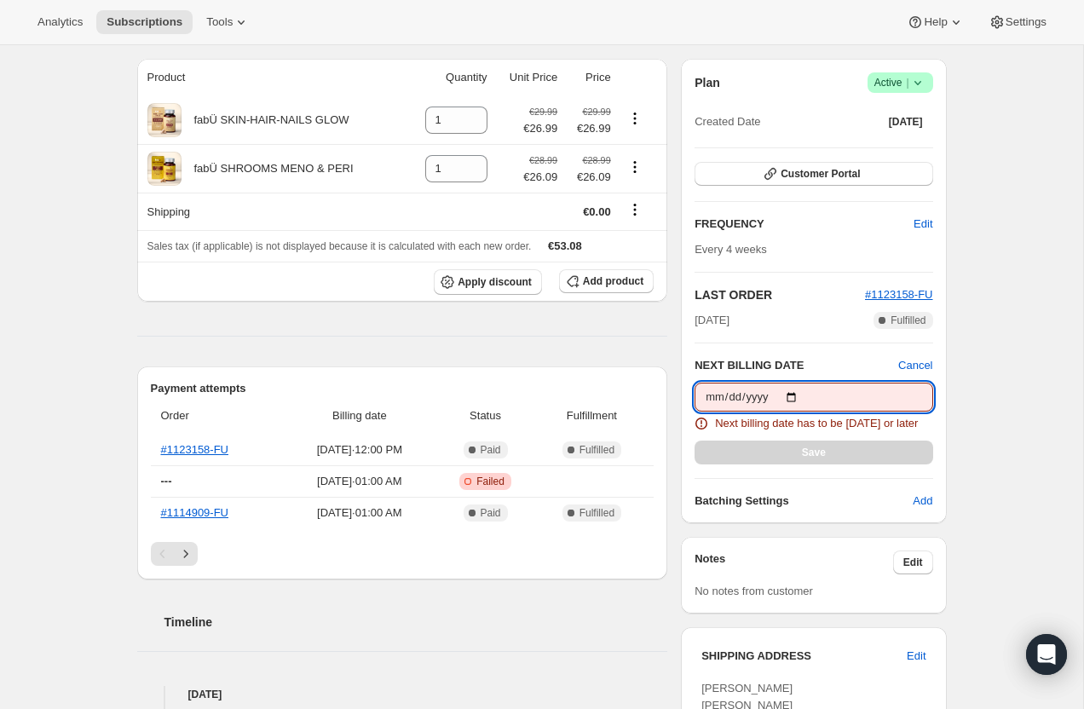
type input "[DATE]"
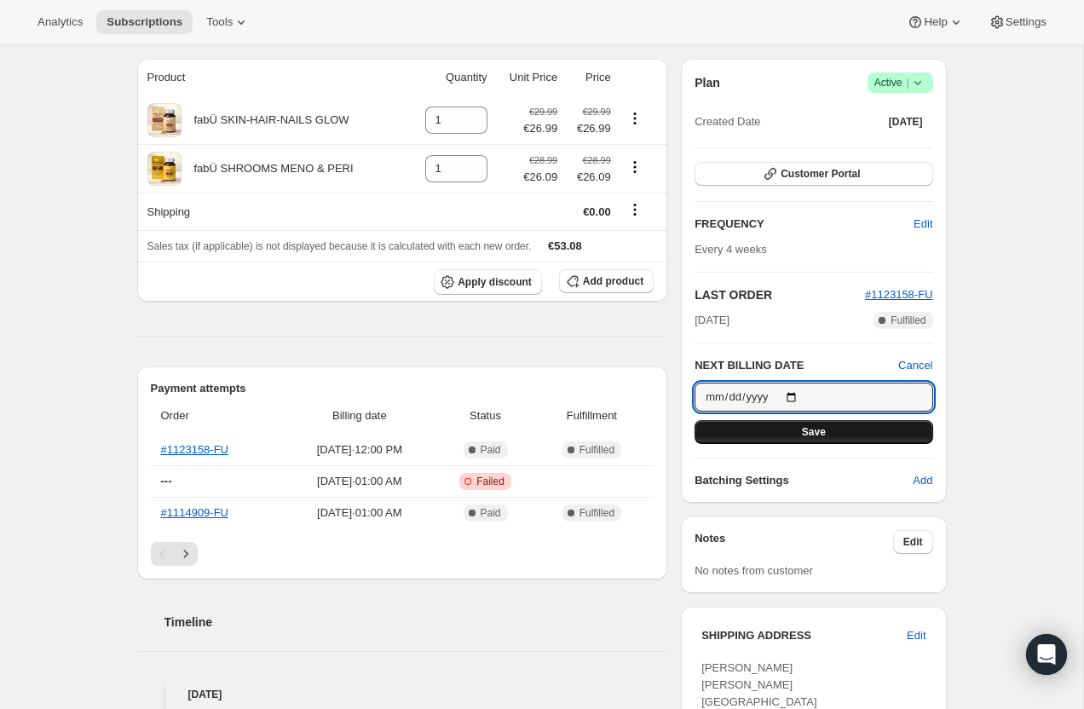
click at [804, 428] on span "Save" at bounding box center [814, 432] width 24 height 14
